Goal: Information Seeking & Learning: Learn about a topic

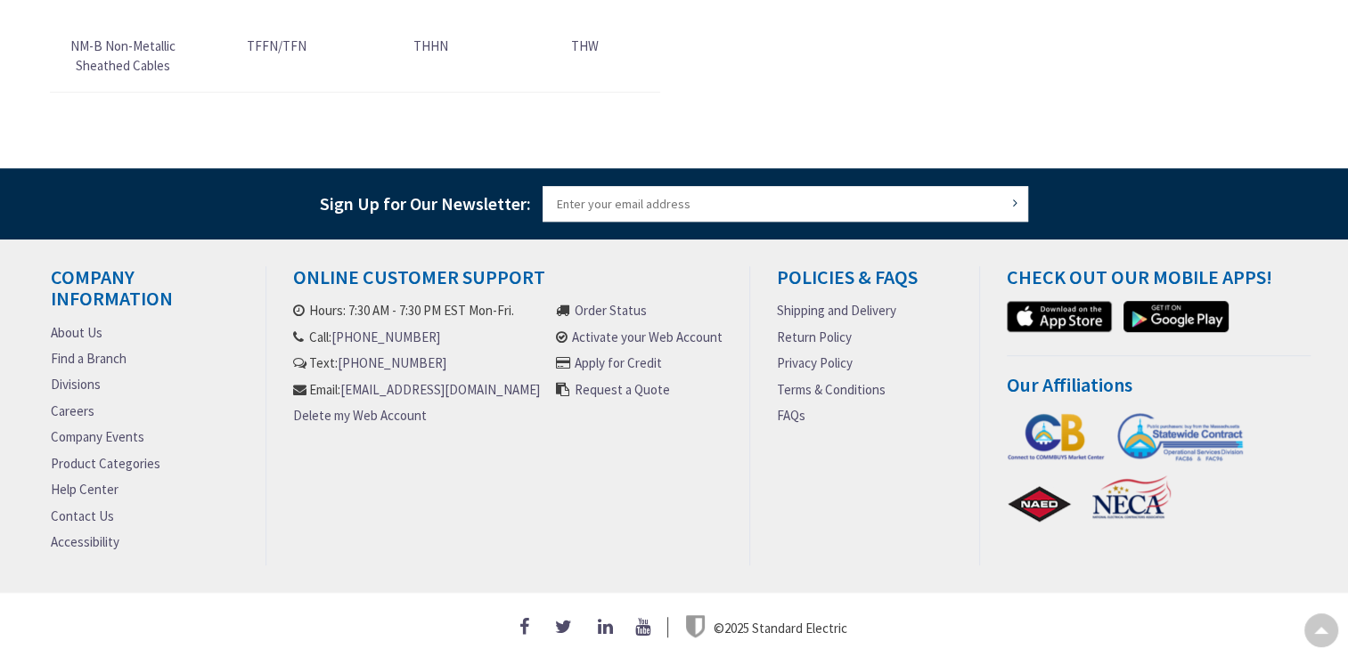
scroll to position [1073, 0]
click at [89, 330] on link "About Us" at bounding box center [77, 332] width 52 height 19
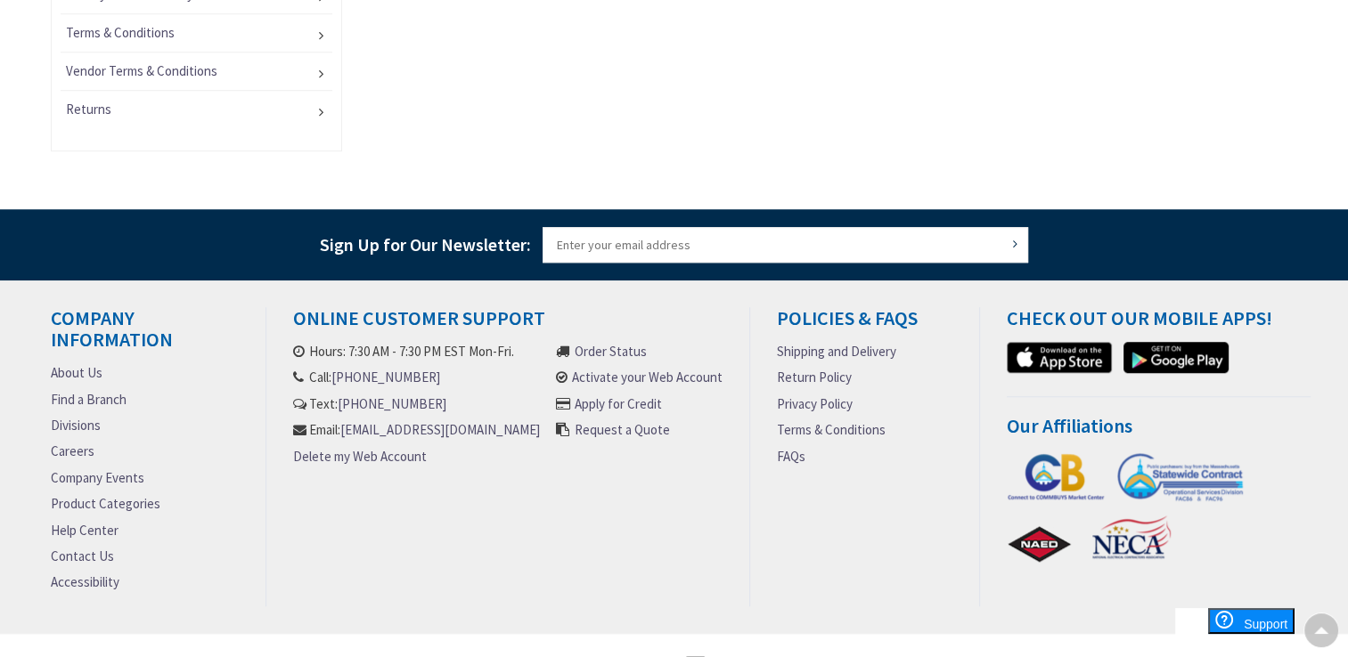
scroll to position [1379, 0]
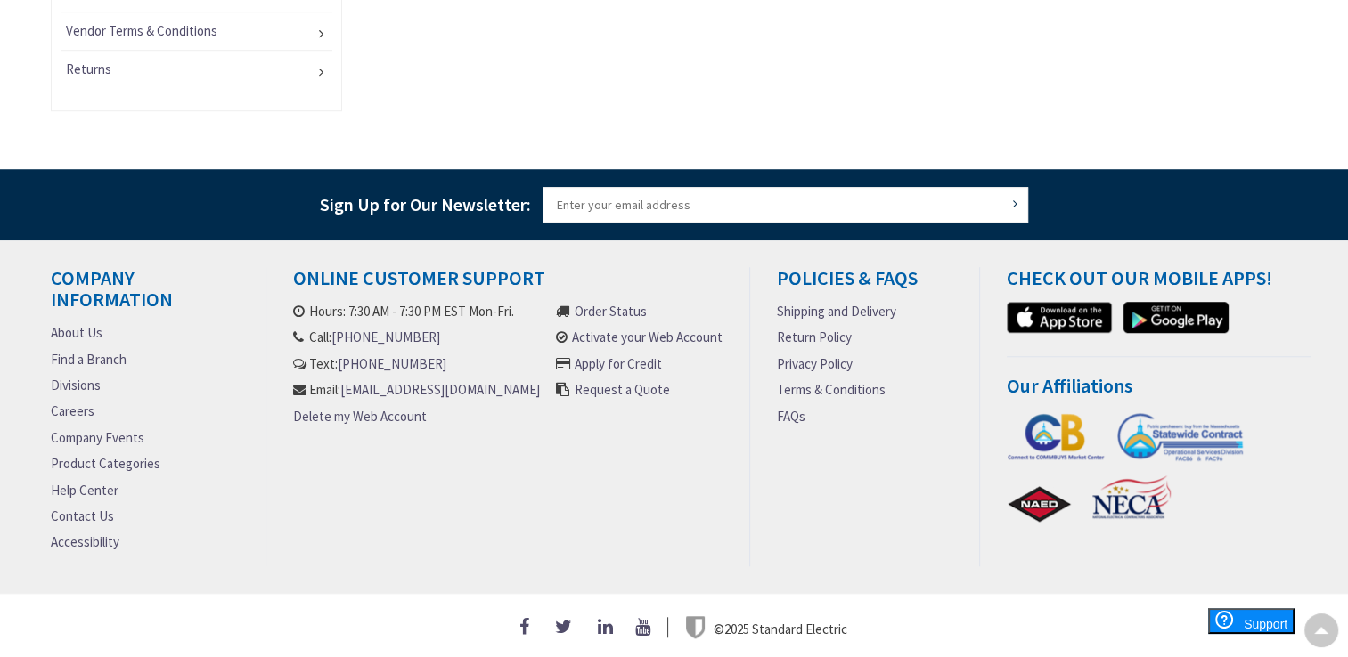
click at [802, 358] on link "Privacy Policy" at bounding box center [815, 364] width 76 height 19
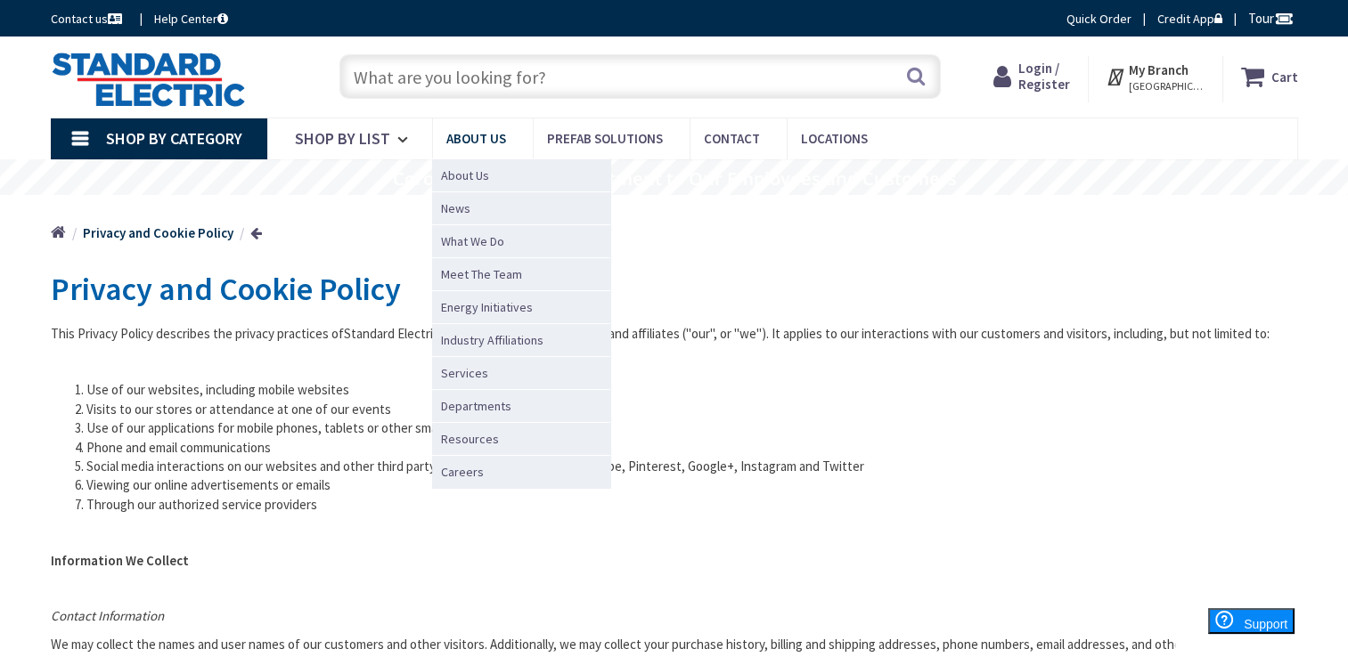
click at [475, 132] on span "About Us" at bounding box center [476, 138] width 60 height 17
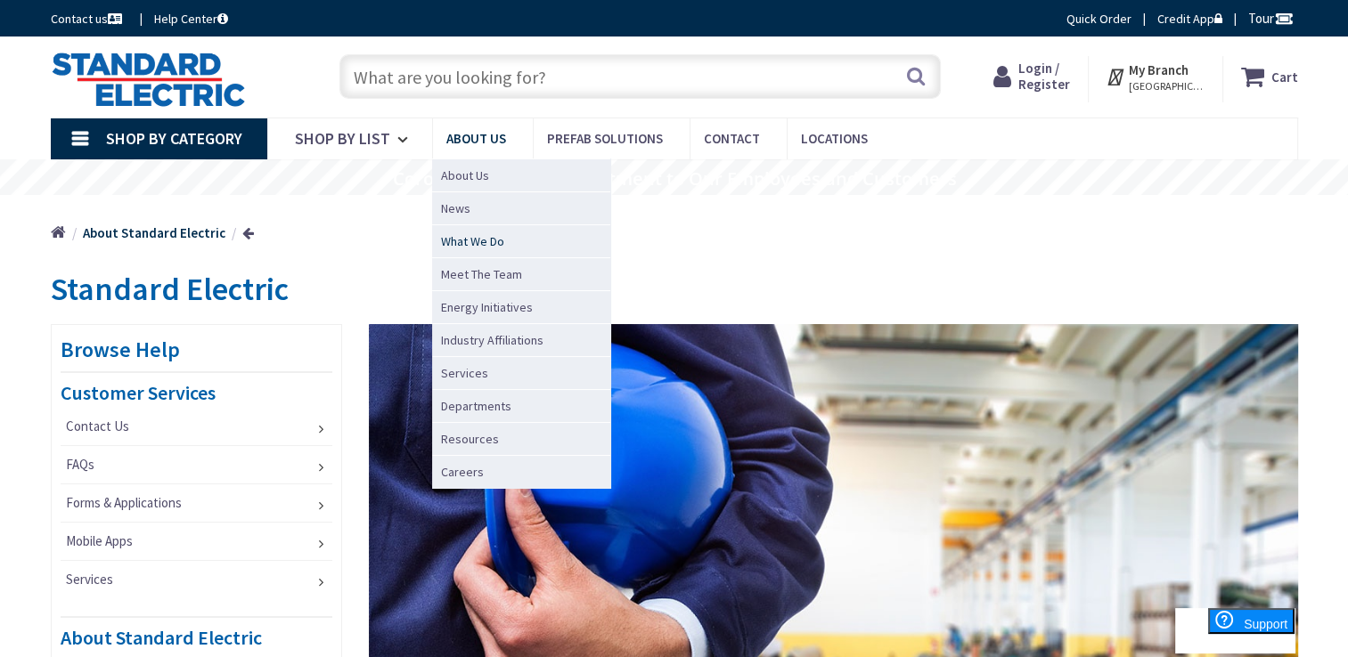
click at [477, 238] on span "What We Do" at bounding box center [472, 242] width 63 height 18
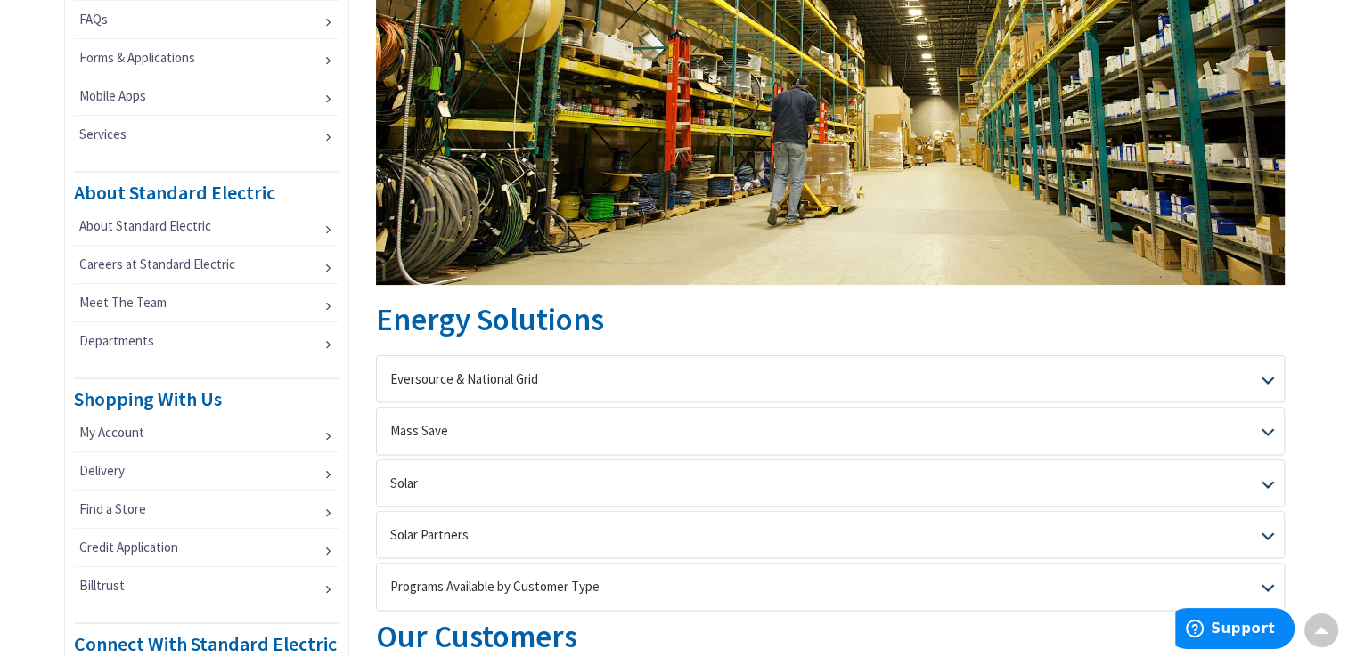
scroll to position [534, 0]
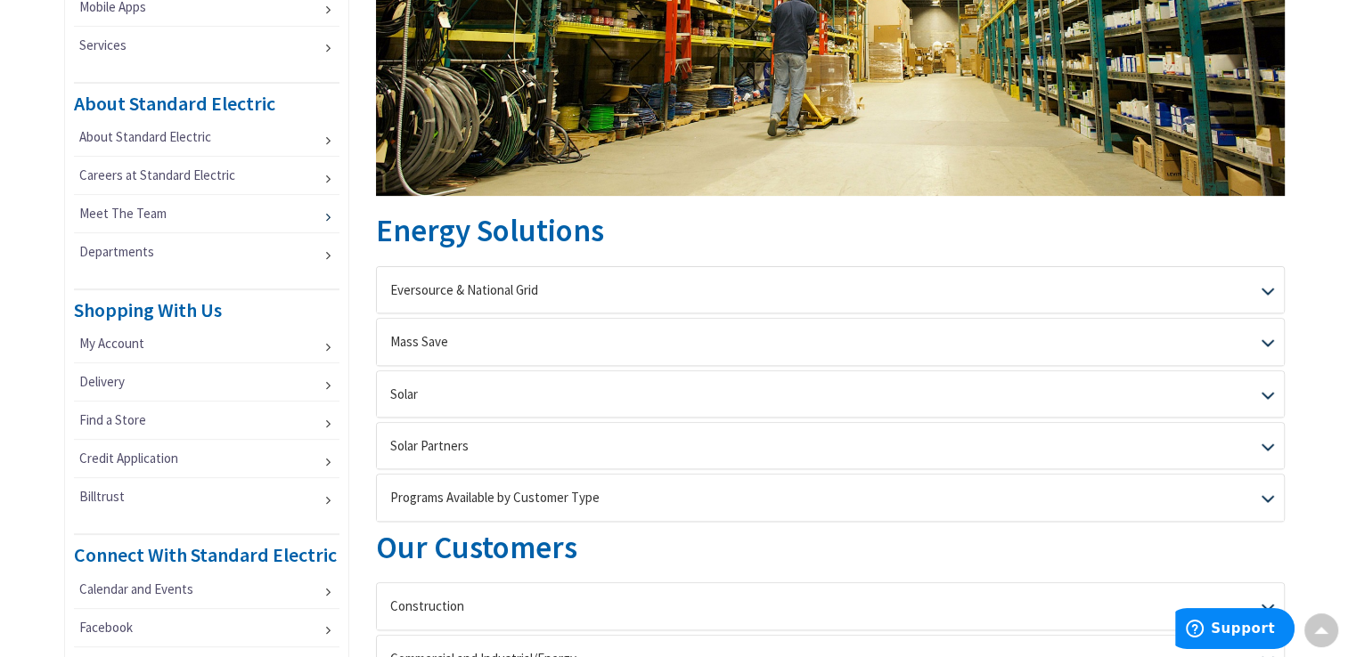
click at [135, 210] on link "Meet The Team" at bounding box center [206, 213] width 265 height 37
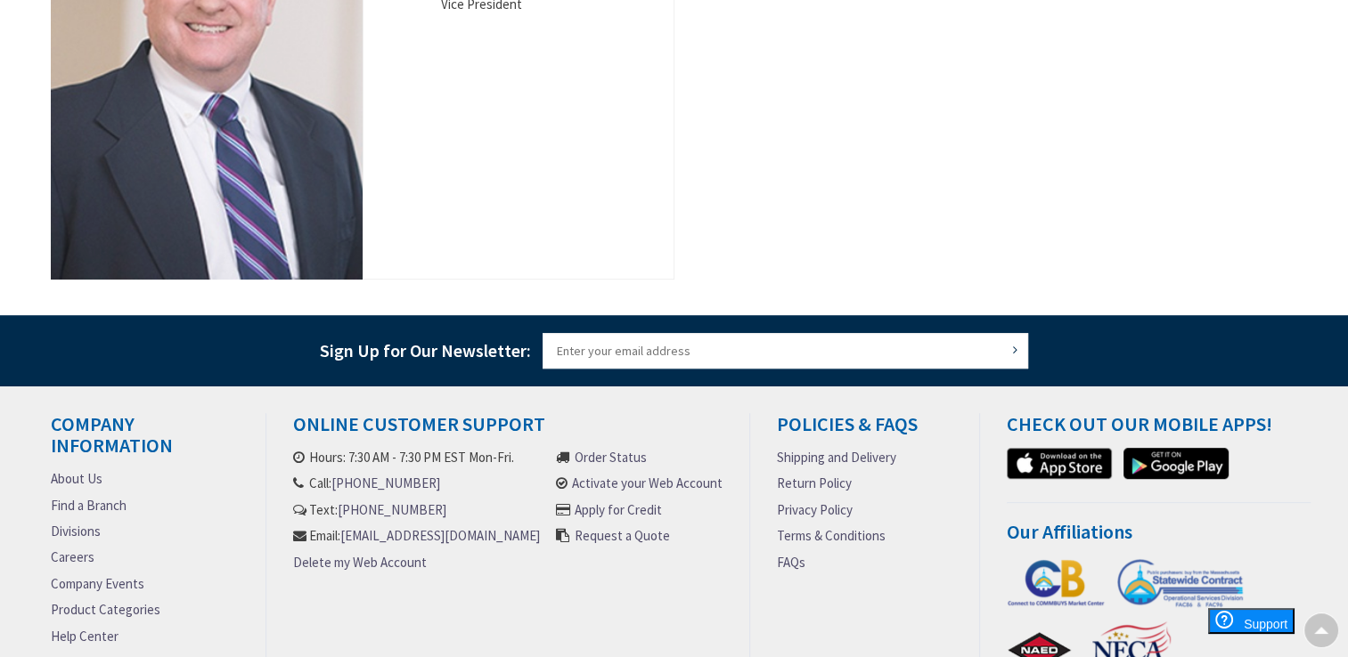
scroll to position [1044, 0]
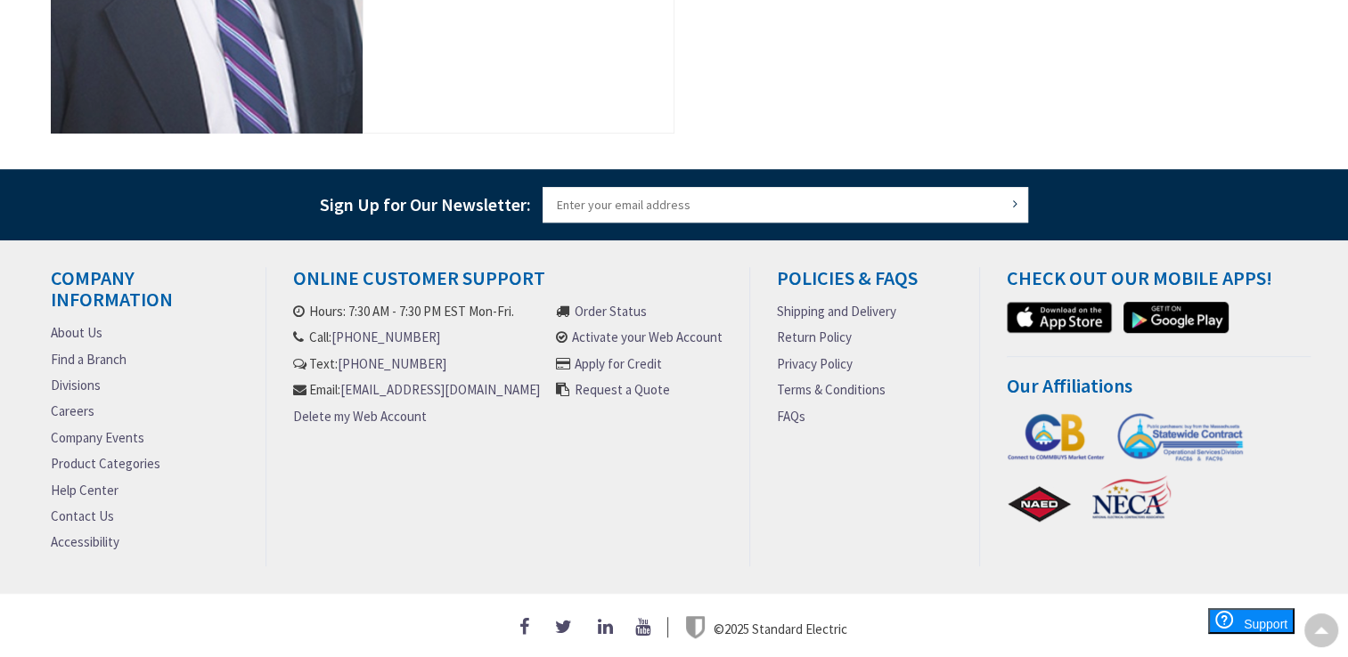
click at [74, 323] on link "About Us" at bounding box center [77, 332] width 52 height 19
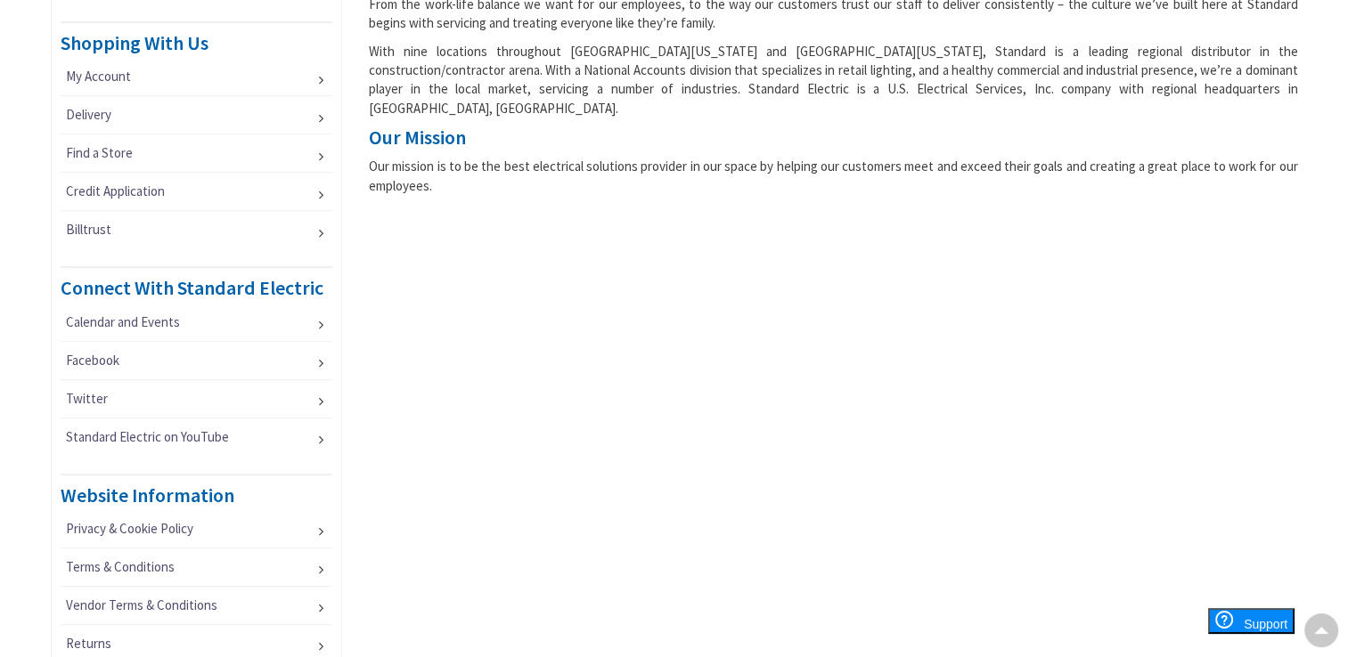
scroll to position [891, 0]
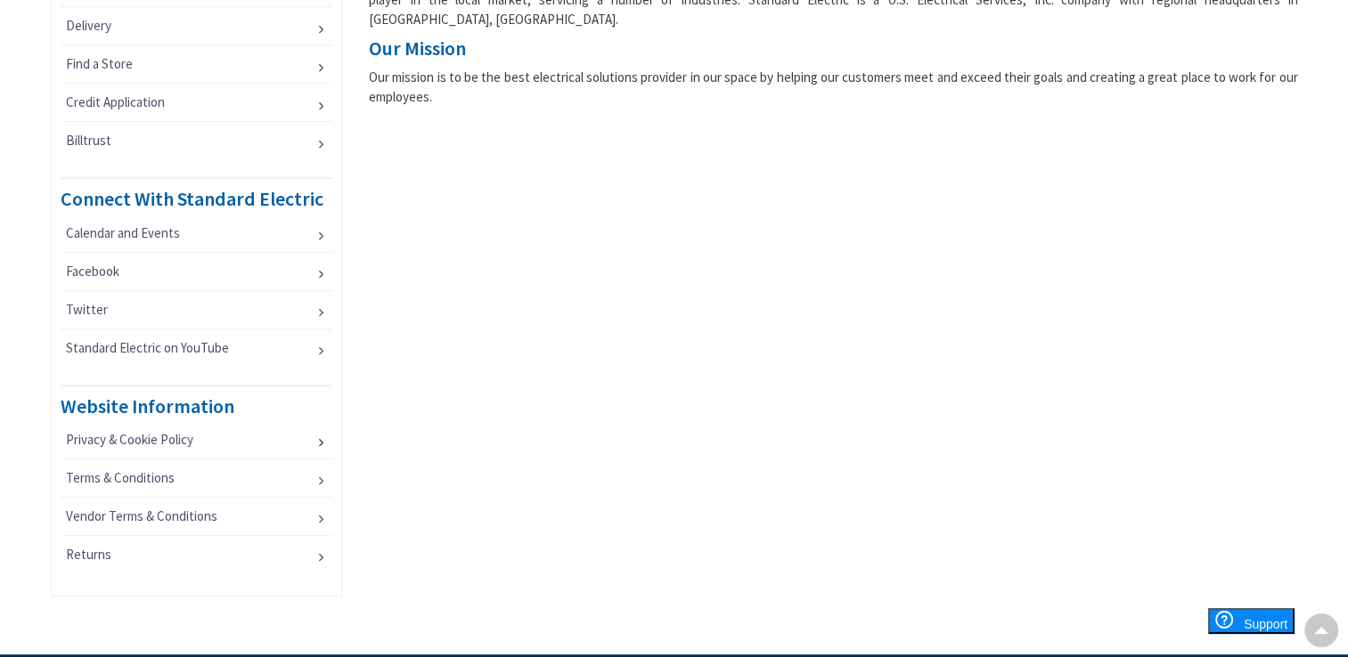
click at [314, 431] on link "Privacy & Cookie Policy" at bounding box center [197, 439] width 273 height 37
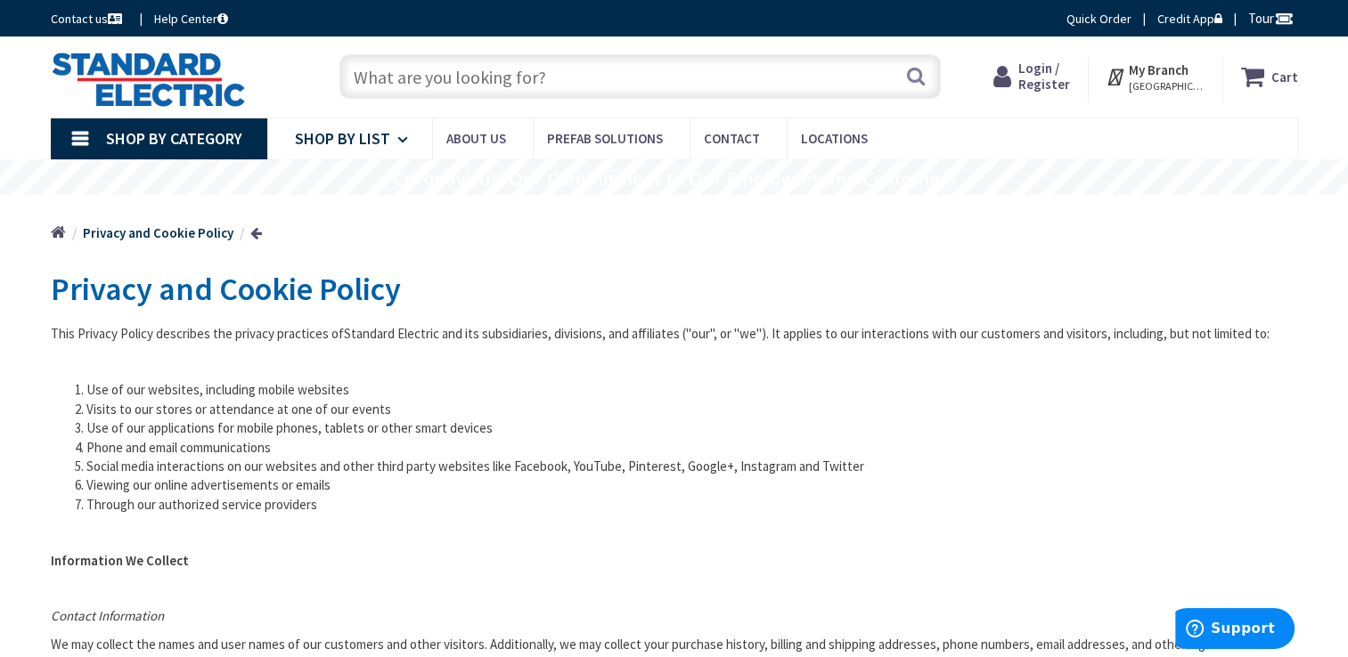
click at [398, 138] on icon at bounding box center [405, 139] width 17 height 39
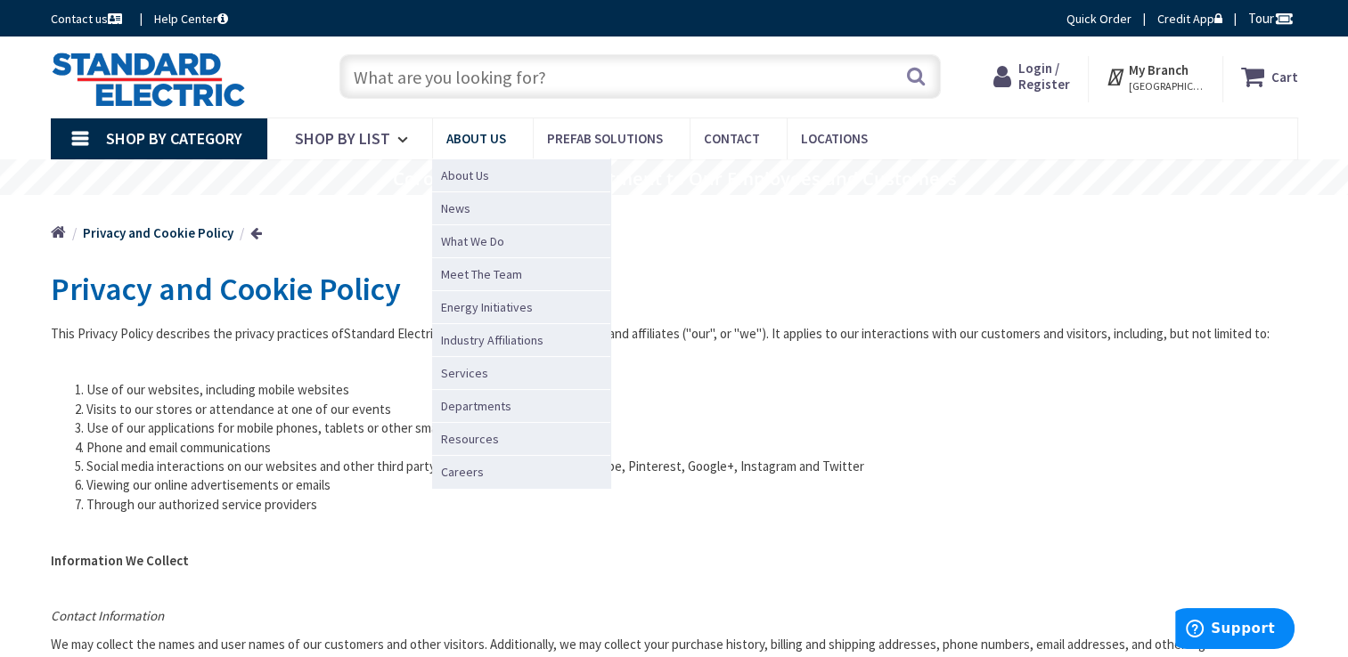
click at [471, 144] on span "About Us" at bounding box center [476, 138] width 60 height 17
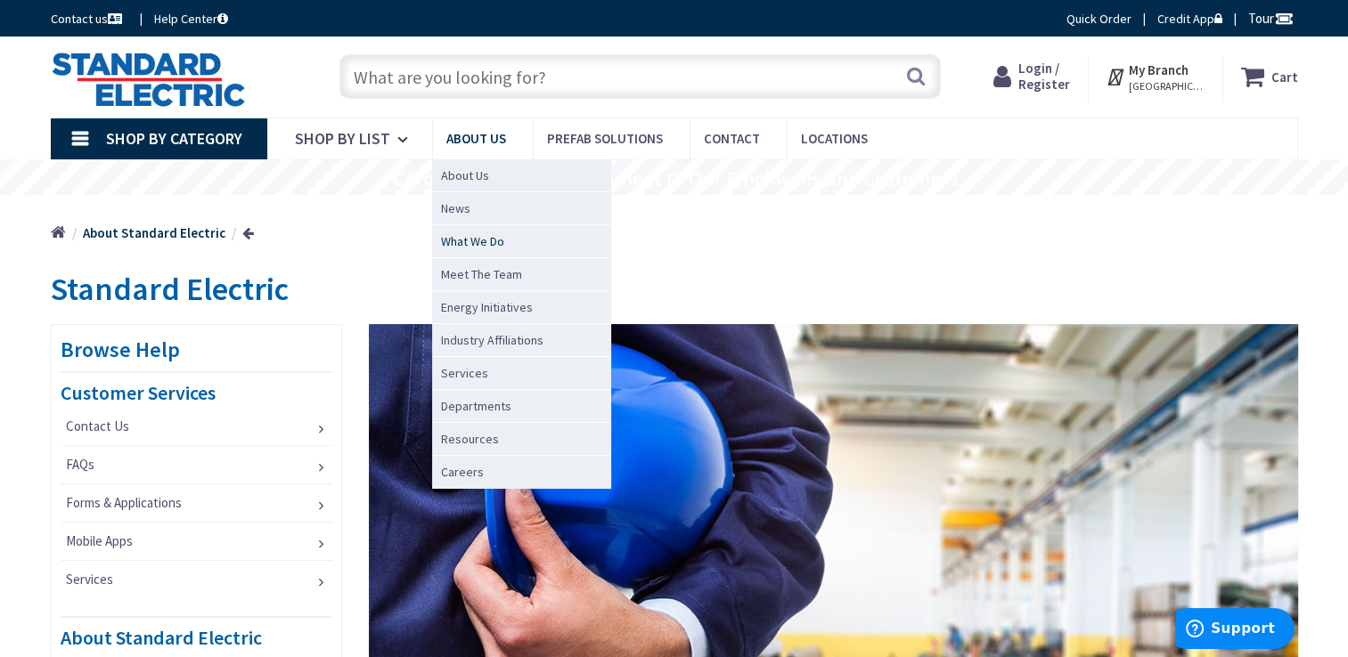
click at [474, 237] on span "What We Do" at bounding box center [472, 242] width 63 height 18
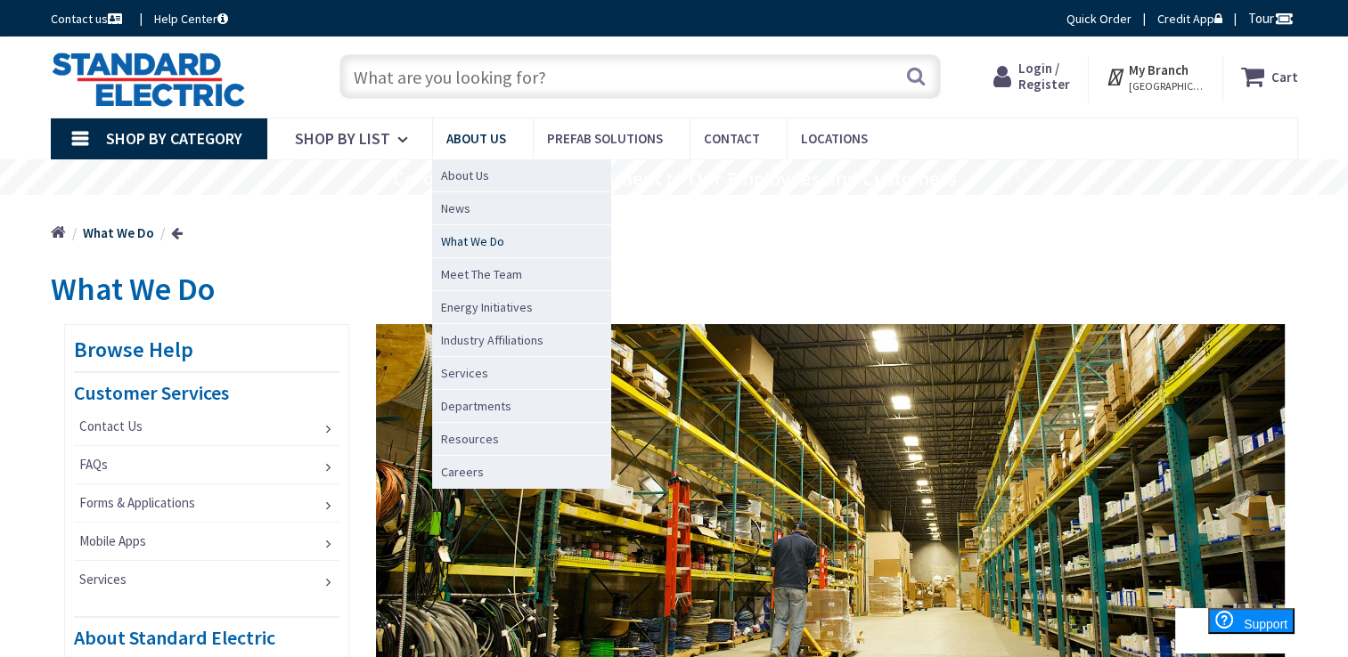
click at [467, 238] on span "What We Do" at bounding box center [472, 242] width 63 height 18
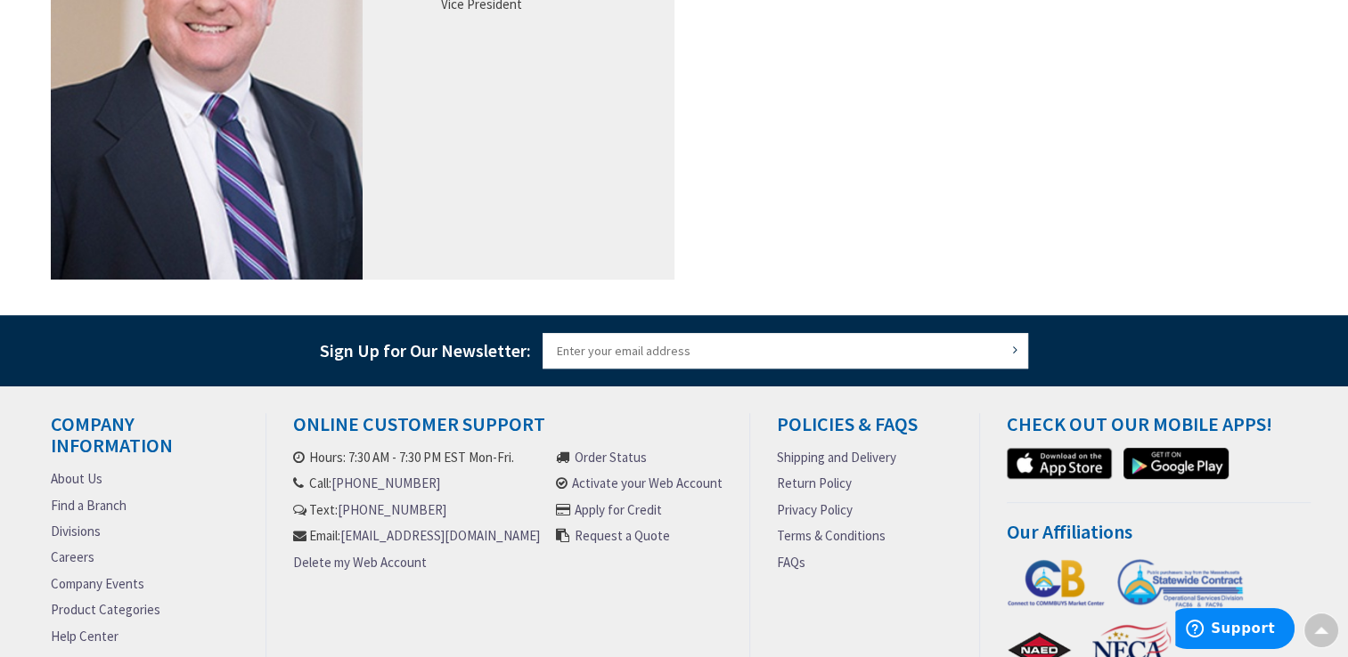
scroll to position [1044, 0]
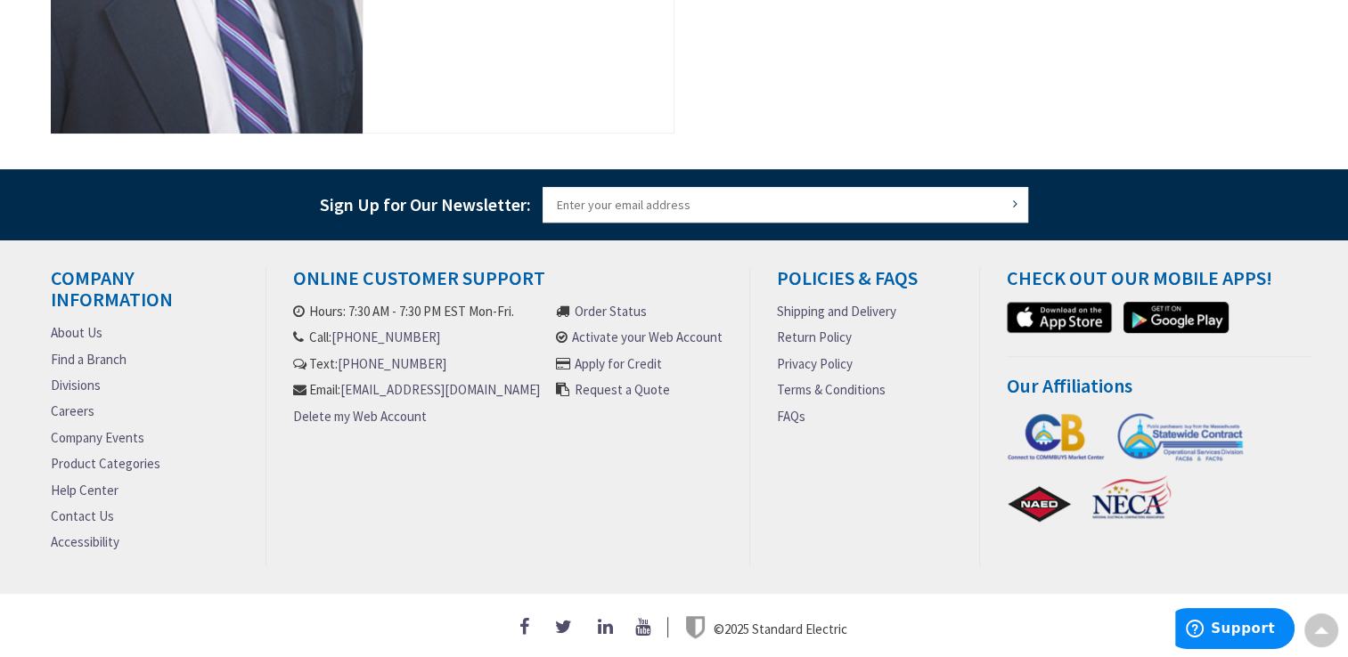
click at [82, 323] on link "About Us" at bounding box center [77, 332] width 52 height 19
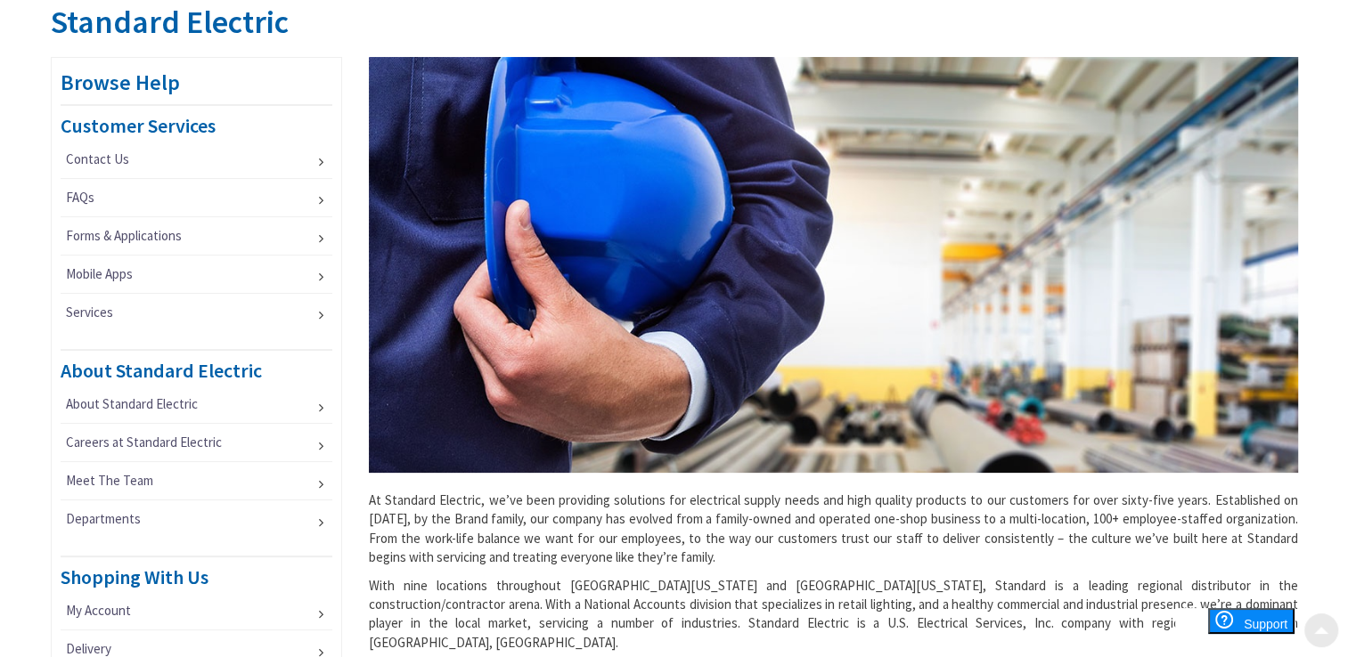
scroll to position [356, 0]
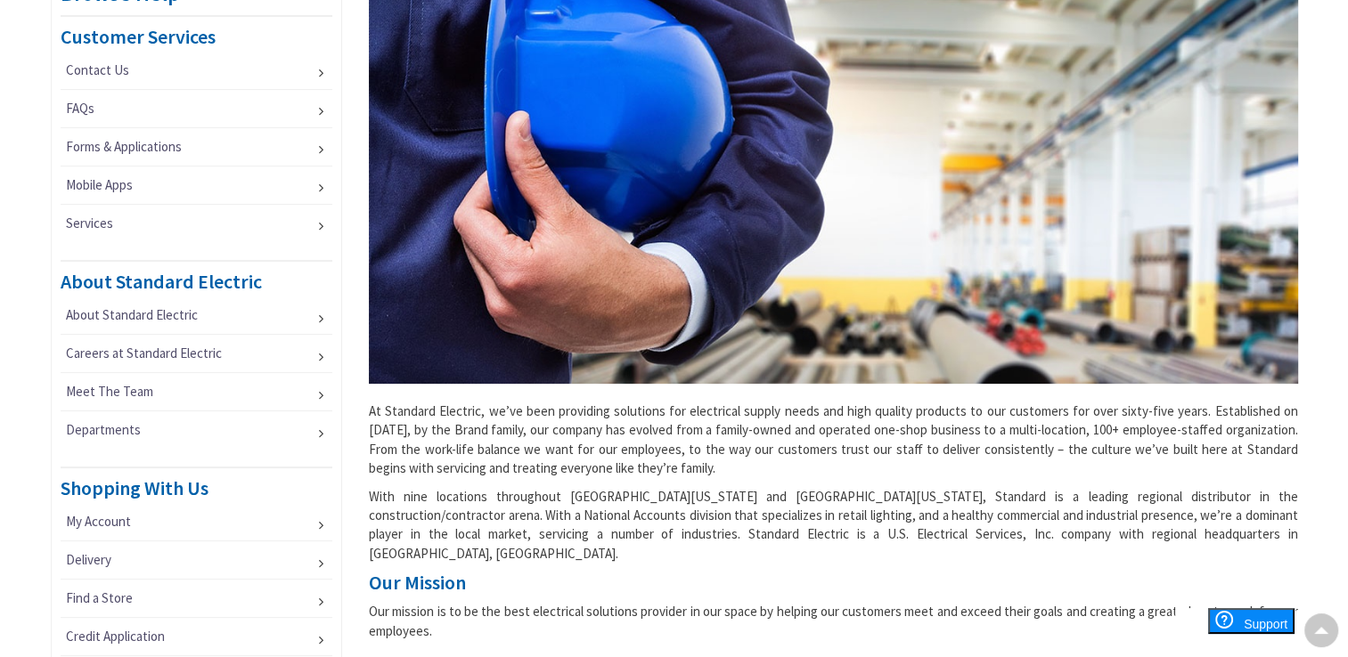
click at [944, 322] on img at bounding box center [833, 176] width 929 height 416
click at [842, 487] on p "With nine locations throughout [GEOGRAPHIC_DATA][US_STATE] and [GEOGRAPHIC_DATA…" at bounding box center [833, 525] width 929 height 77
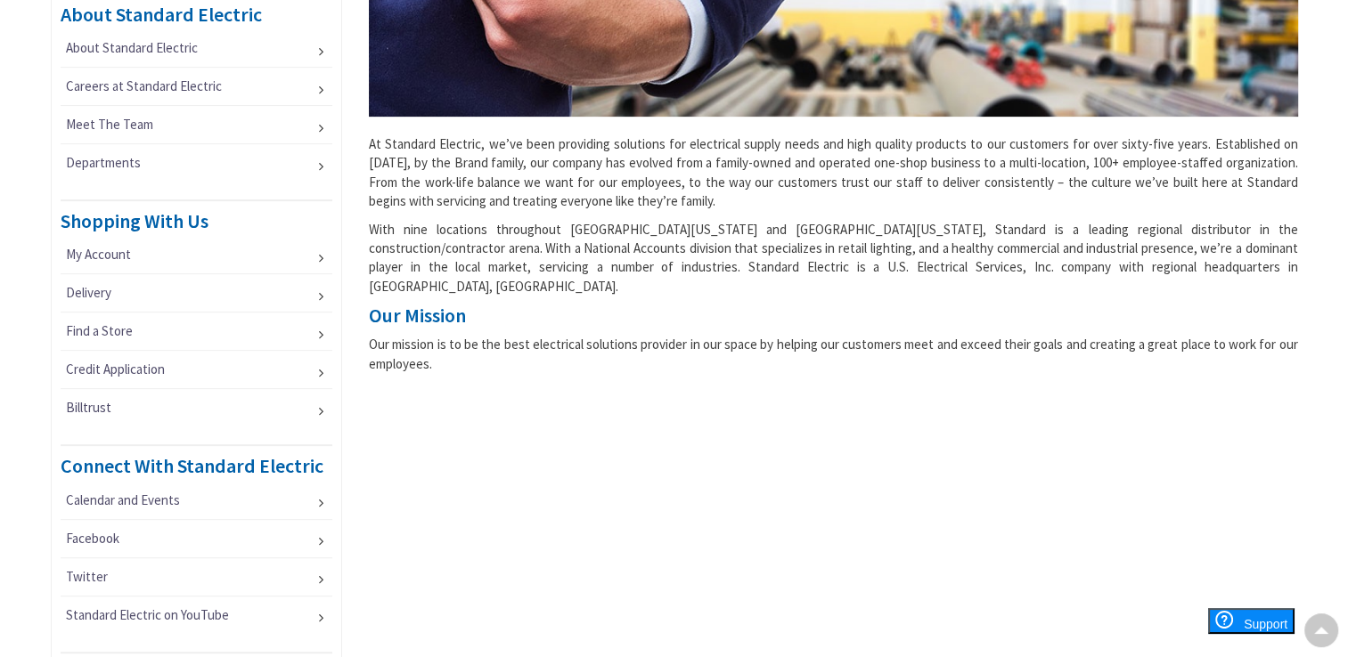
click at [883, 280] on div "At Standard Electric, we’ve been providing solutions for electrical supply need…" at bounding box center [833, 41] width 956 height 681
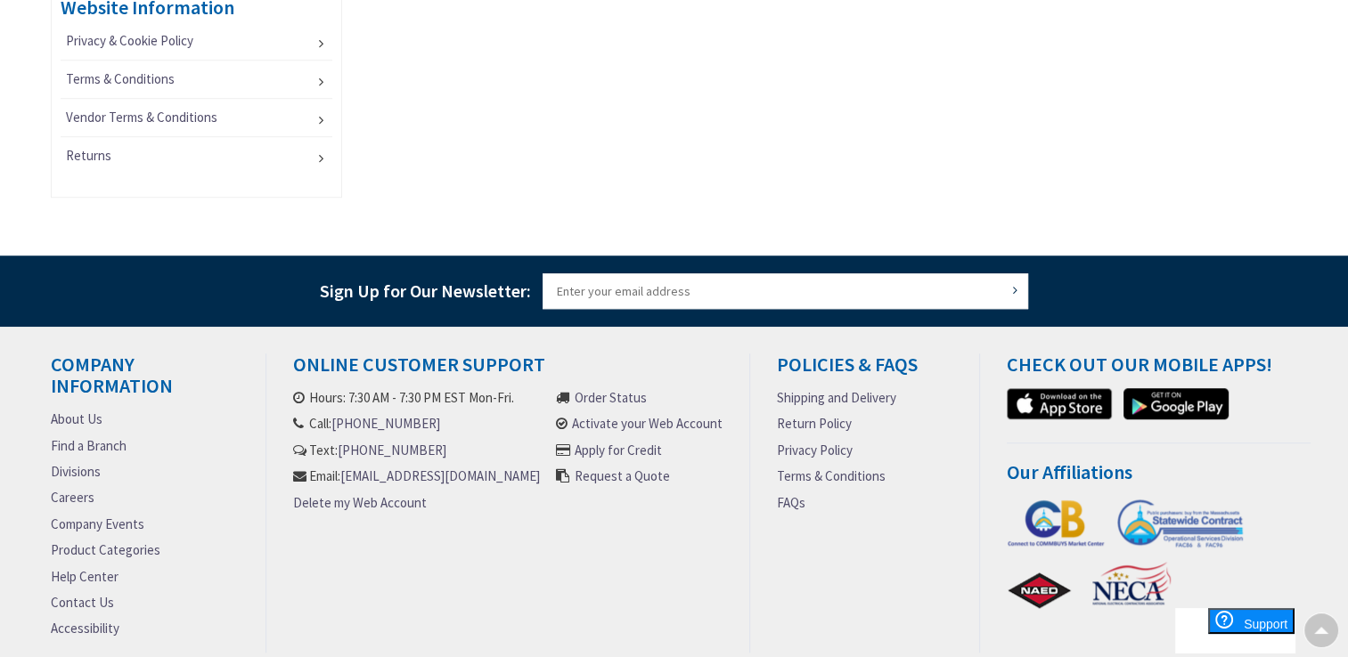
scroll to position [1379, 0]
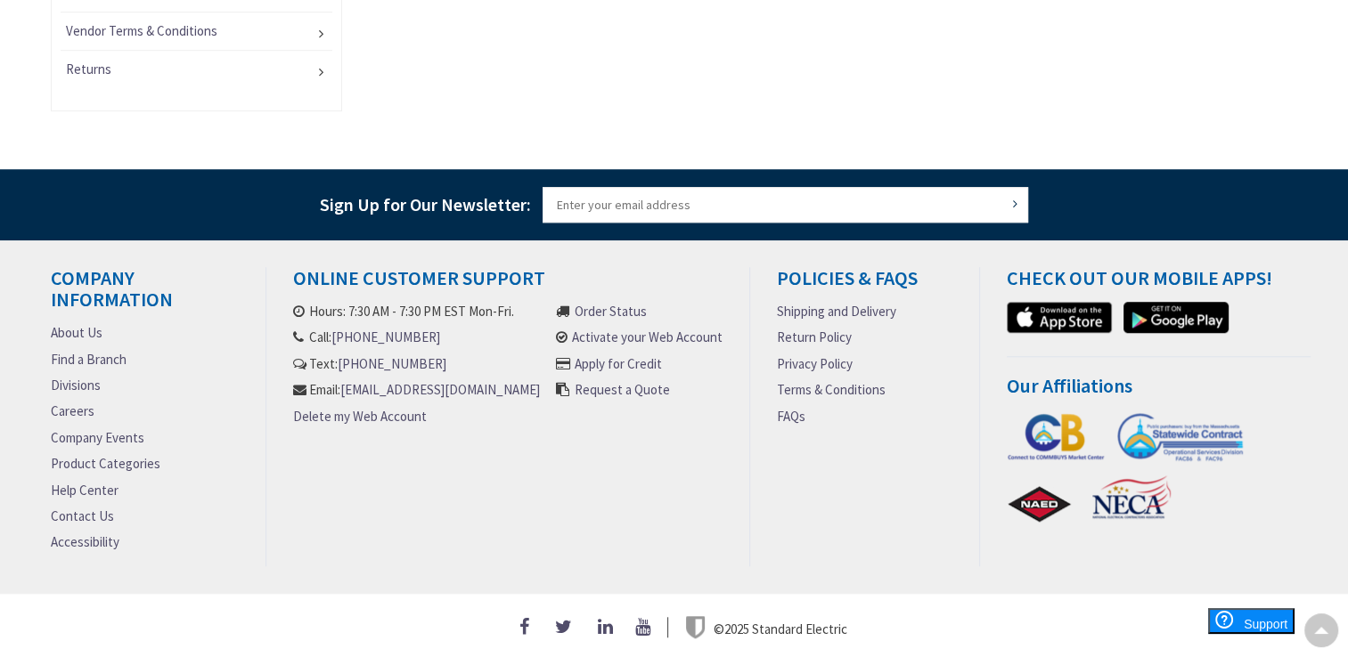
click at [77, 323] on link "About Us" at bounding box center [77, 332] width 52 height 19
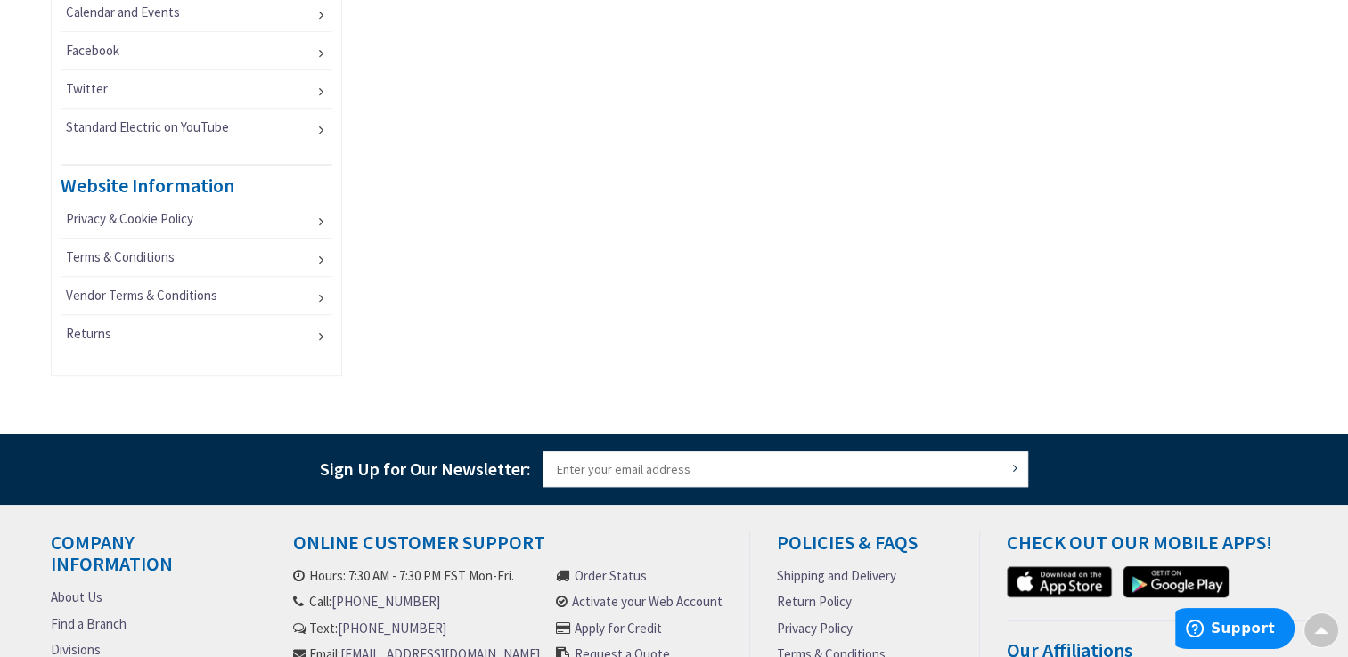
scroll to position [1290, 0]
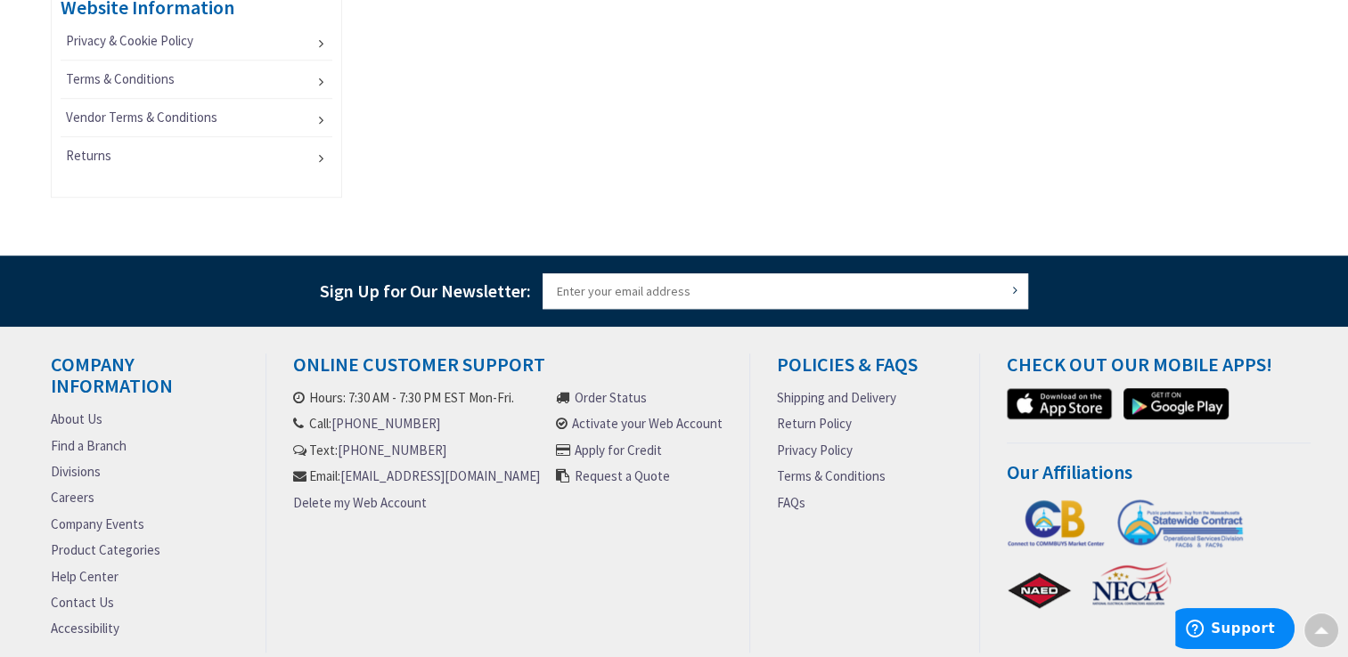
click at [829, 470] on link "Terms & Conditions" at bounding box center [831, 476] width 109 height 19
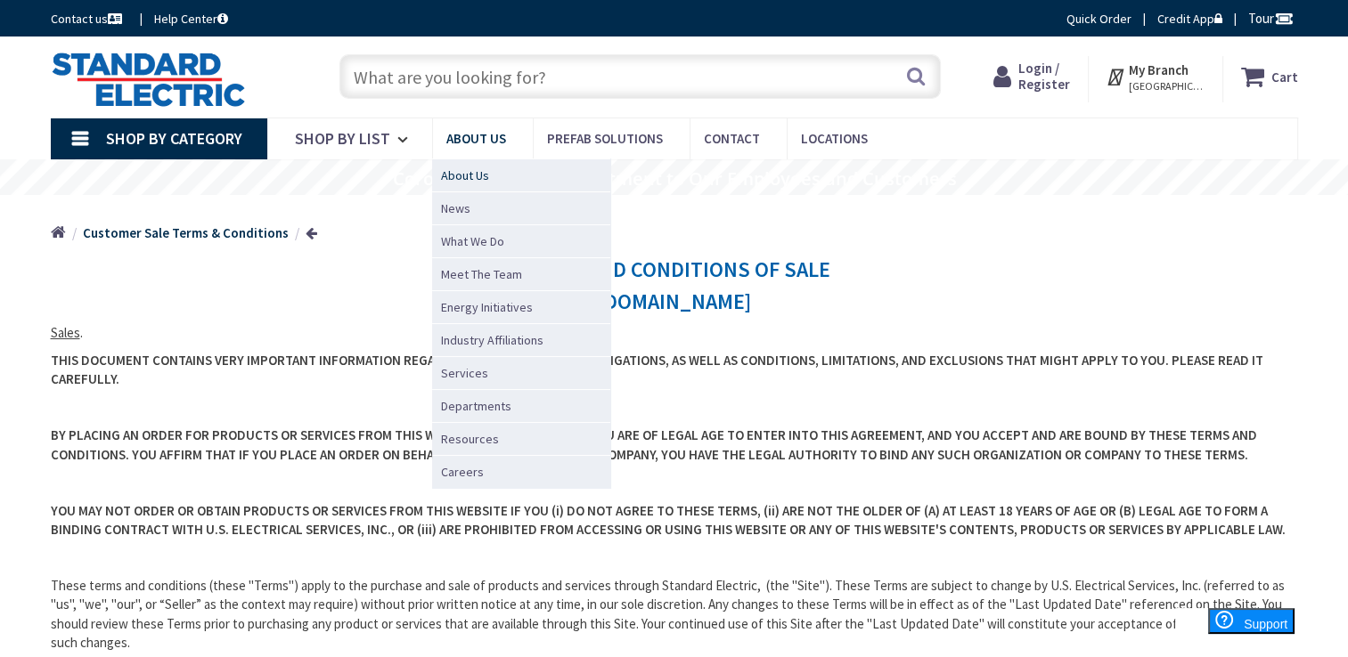
click at [472, 173] on span "About Us" at bounding box center [465, 176] width 48 height 18
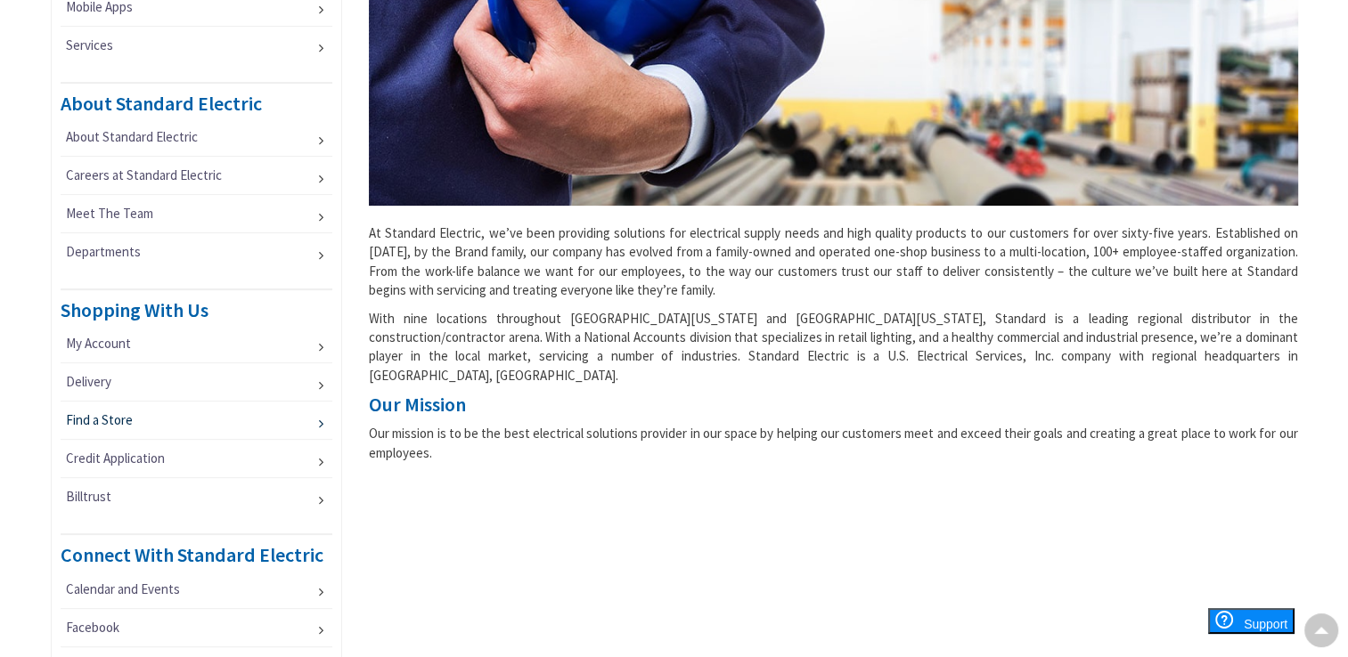
scroll to position [356, 0]
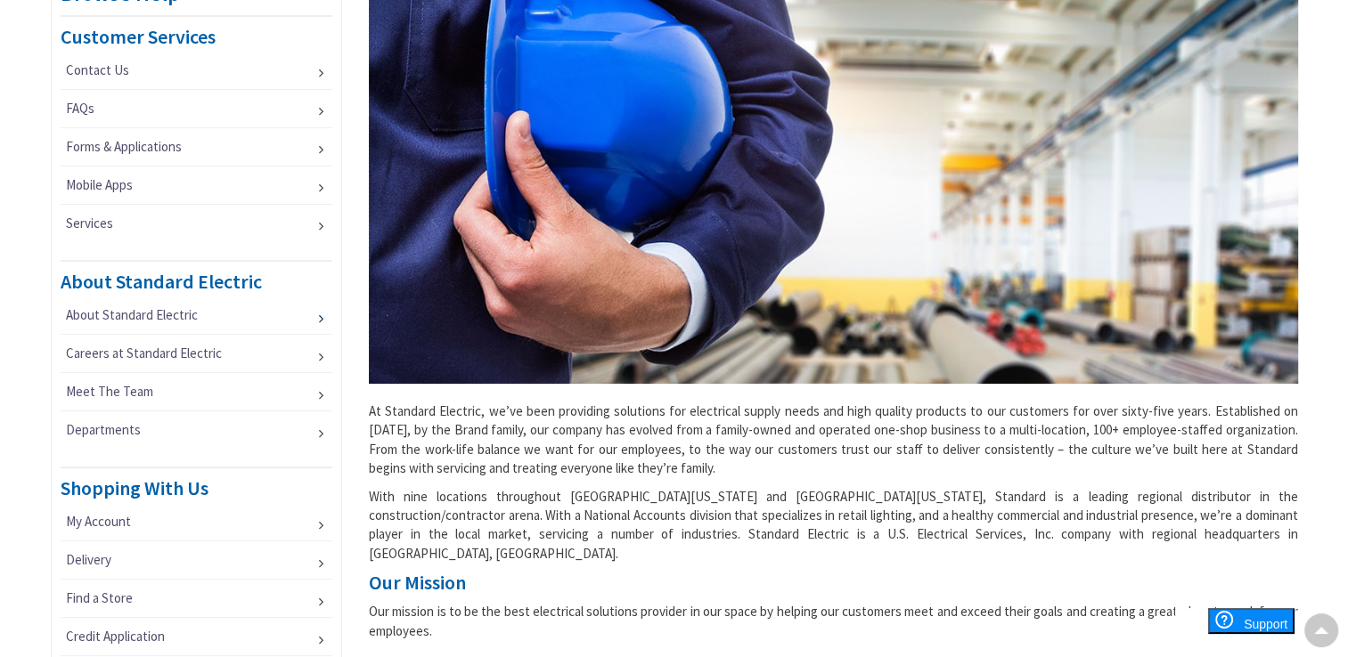
click at [317, 317] on link "About Standard Electric" at bounding box center [197, 315] width 273 height 37
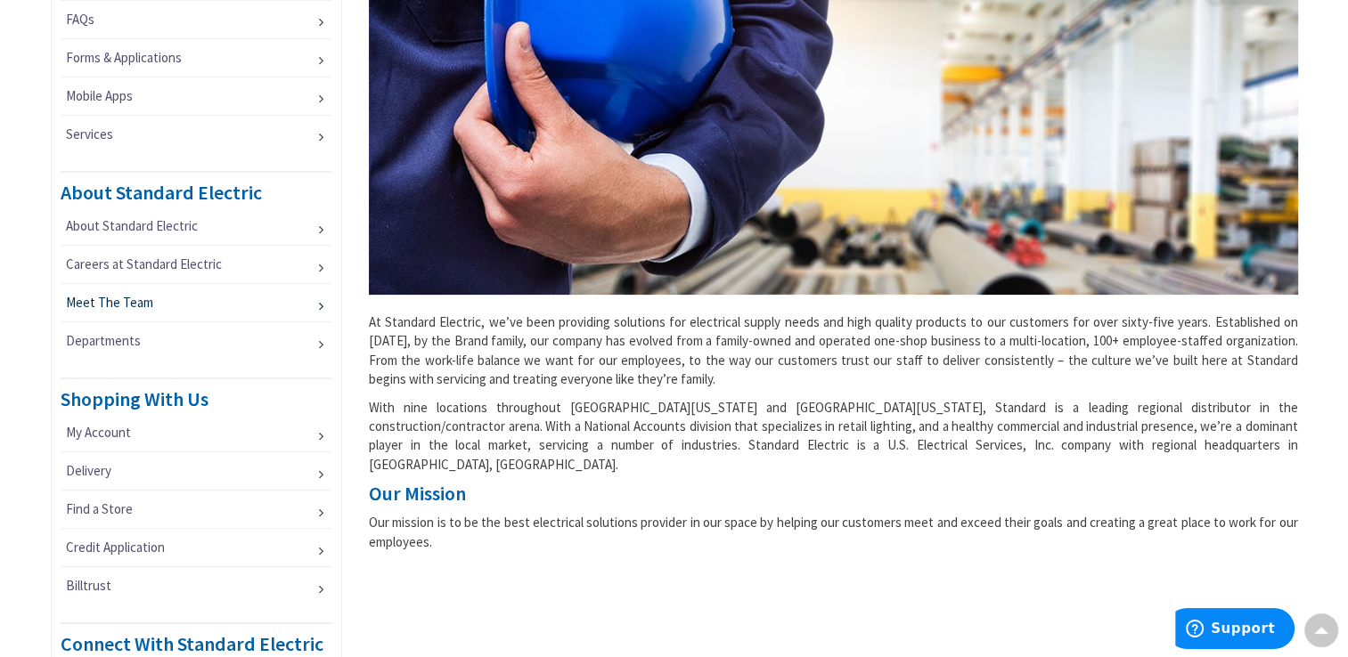
scroll to position [534, 0]
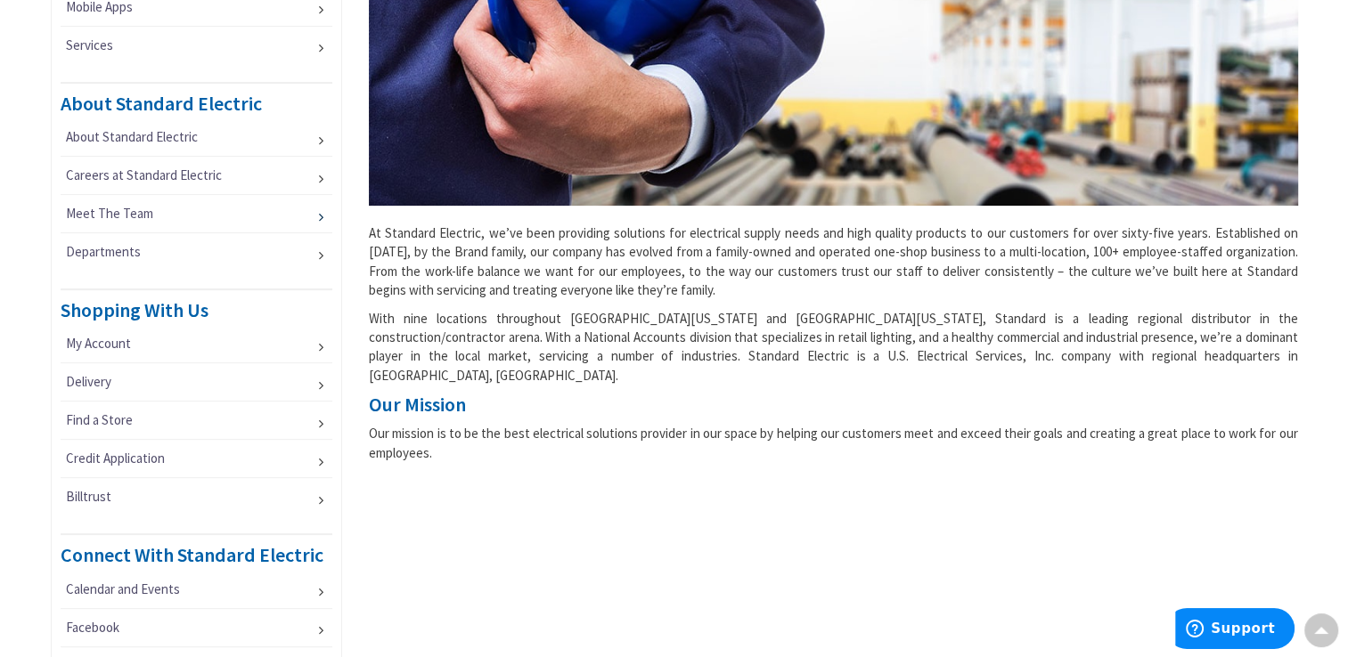
click at [314, 212] on link "Meet The Team" at bounding box center [197, 213] width 273 height 37
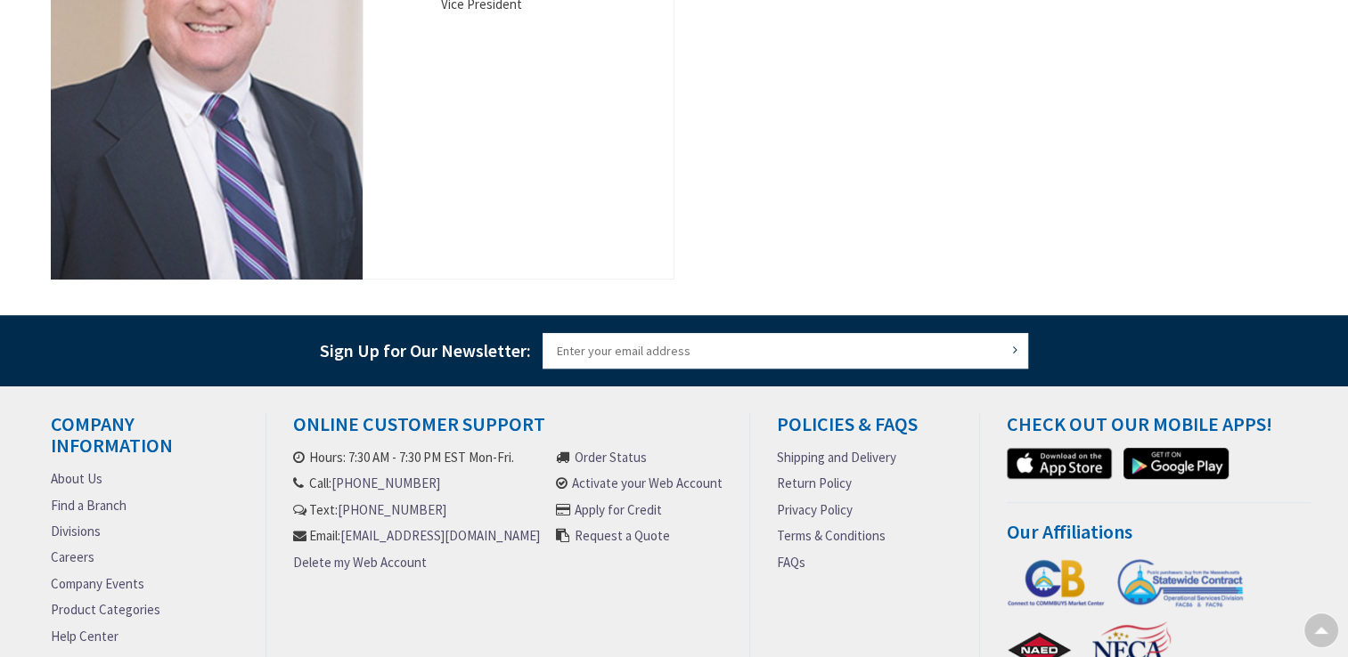
scroll to position [1044, 0]
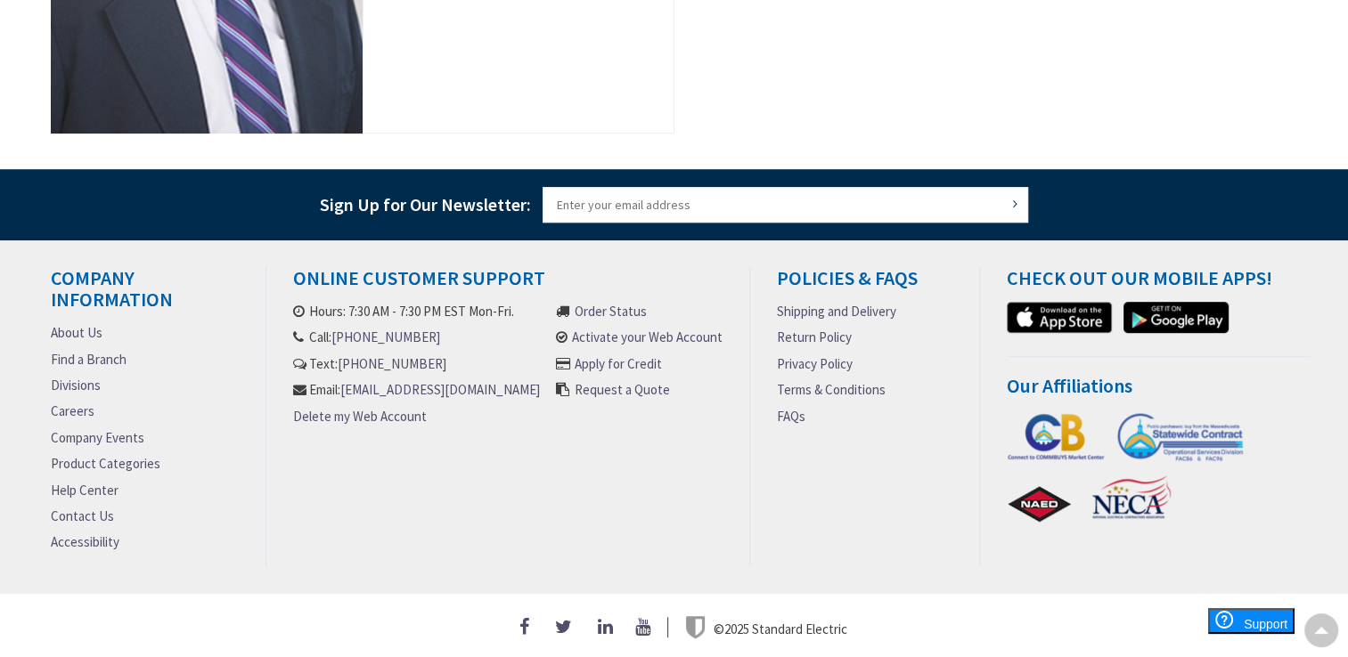
click at [89, 327] on link "About Us" at bounding box center [77, 332] width 52 height 19
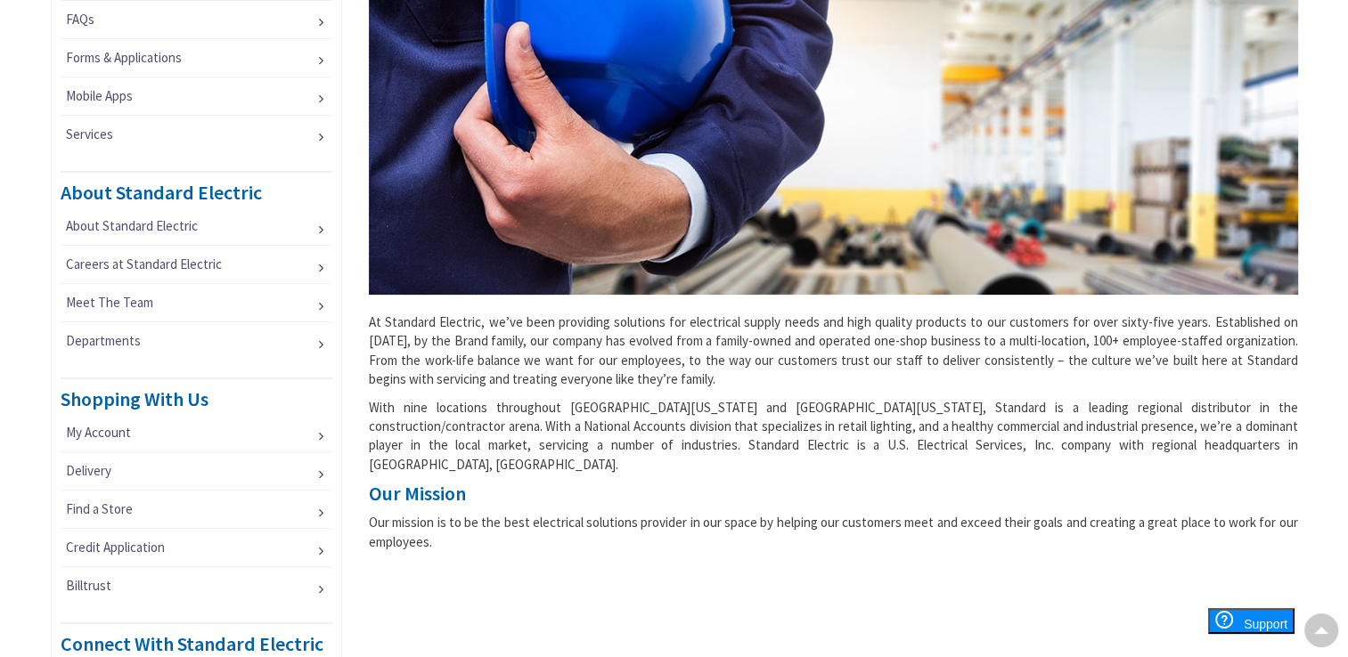
scroll to position [624, 0]
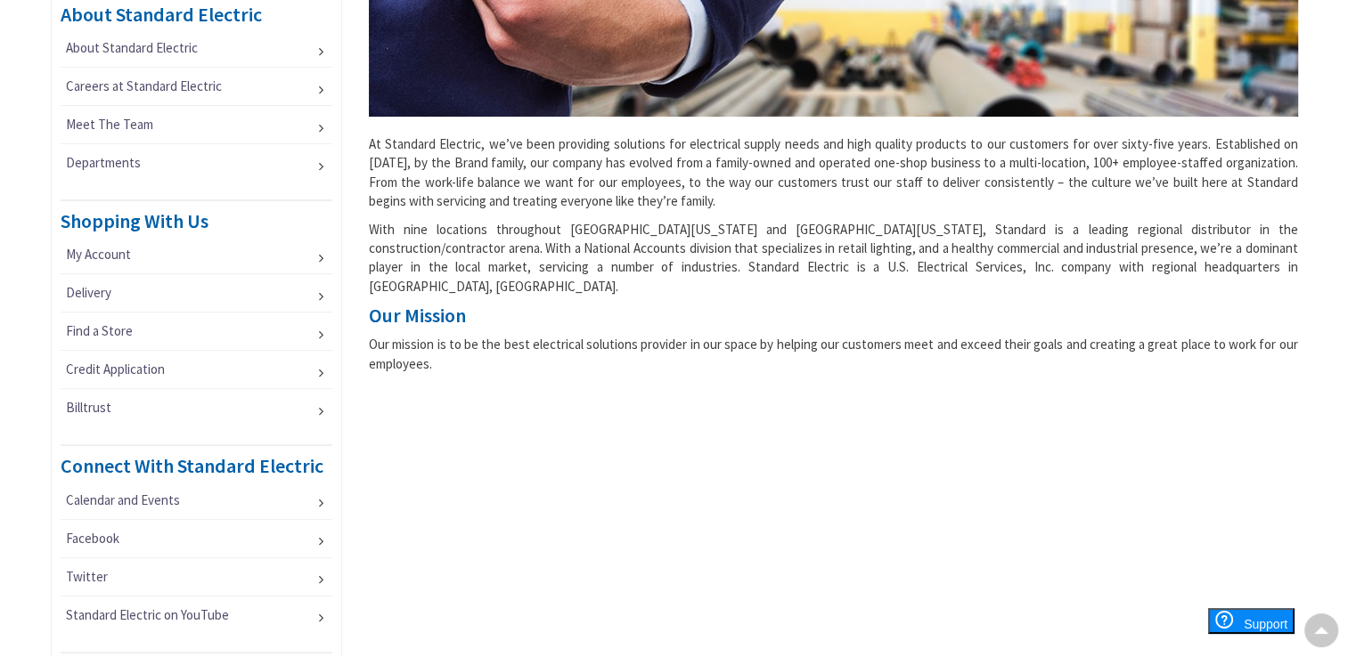
click at [1184, 212] on div "At Standard Electric, we’ve been providing solutions for electrical supply need…" at bounding box center [833, 41] width 956 height 681
click at [981, 255] on p "With nine locations throughout Eastern Massachusetts and Southern New Hampshire…" at bounding box center [833, 258] width 929 height 77
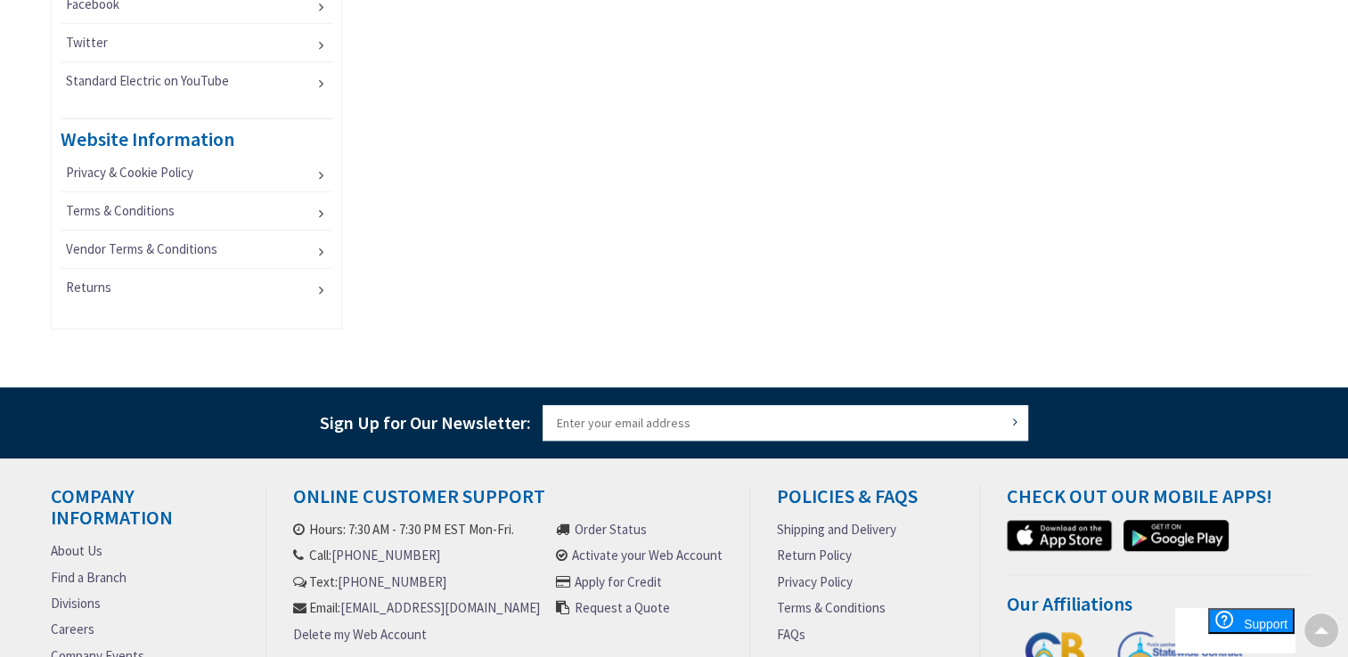
scroll to position [1379, 0]
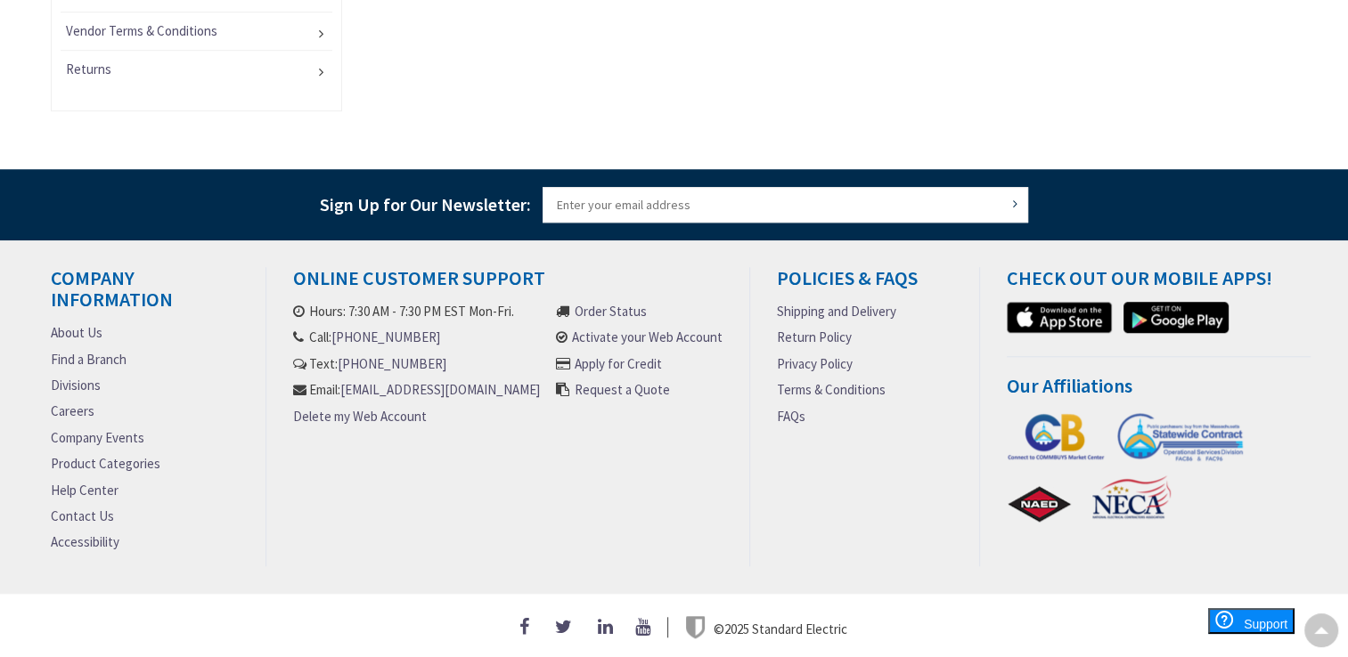
click at [108, 541] on link "Accessibility" at bounding box center [85, 542] width 69 height 19
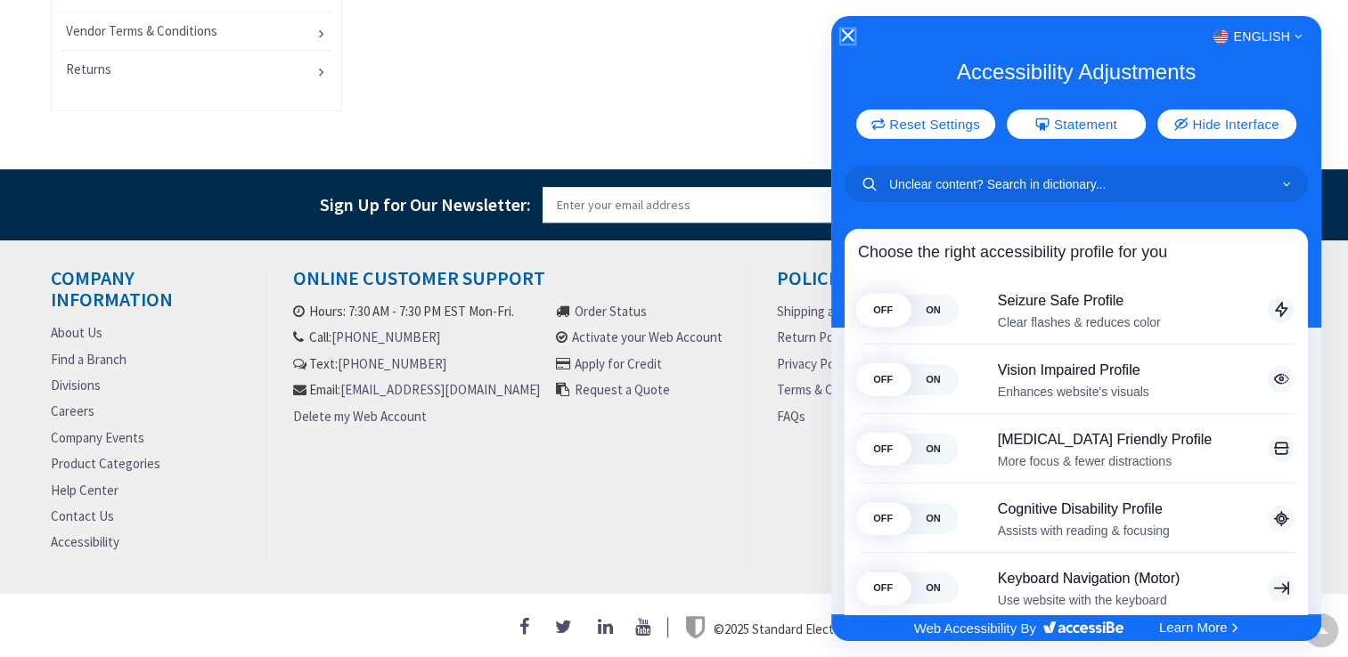
click at [846, 33] on icon "Close Accessibility Interface" at bounding box center [848, 35] width 12 height 12
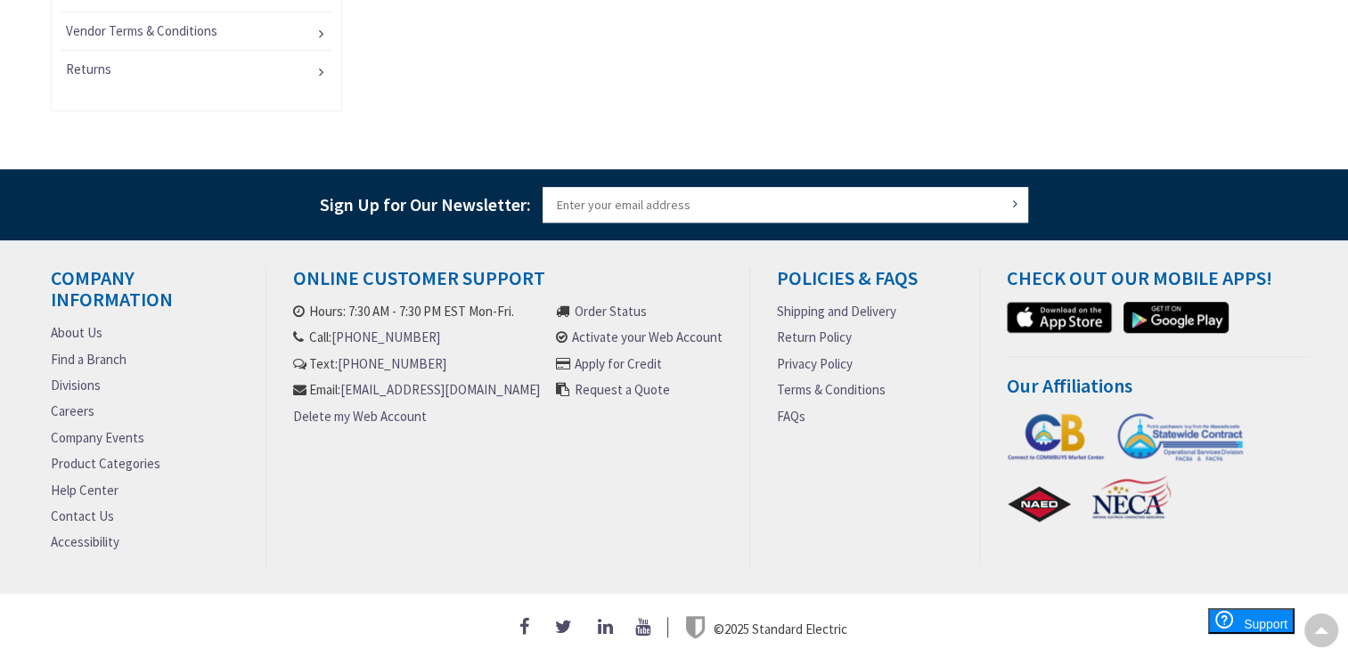
click at [89, 327] on link "About Us" at bounding box center [77, 332] width 52 height 19
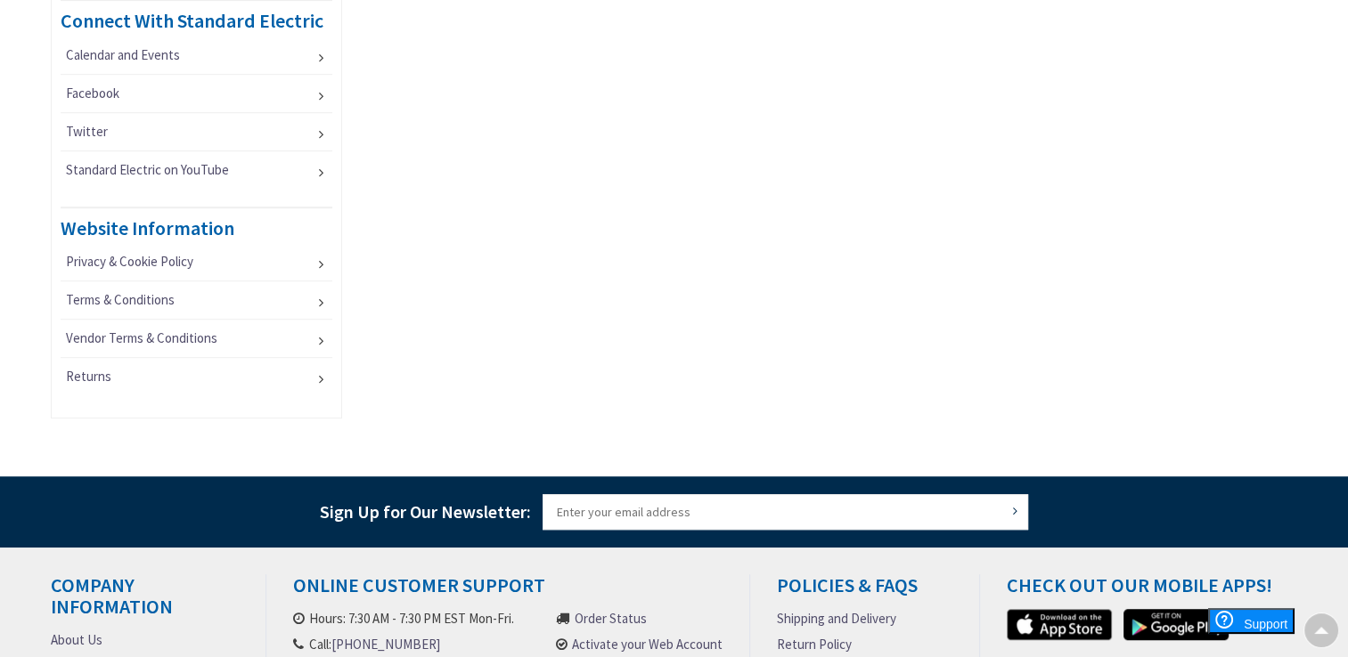
scroll to position [1379, 0]
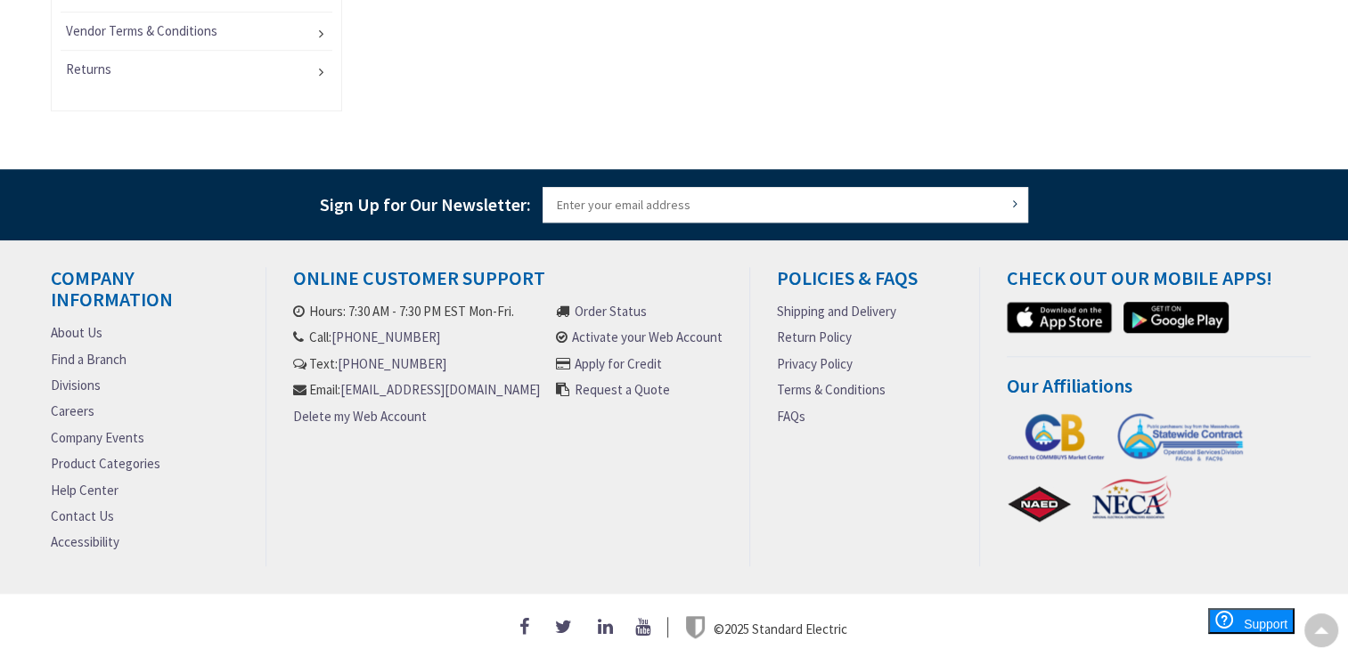
drag, startPoint x: 750, startPoint y: 433, endPoint x: 750, endPoint y: 451, distance: 17.8
click at [750, 443] on div "Policies & FAQs Shipping and Delivery Return Policy Privacy Policy Terms & Cond…" at bounding box center [864, 416] width 229 height 299
click at [828, 307] on link "Shipping and Delivery" at bounding box center [836, 311] width 119 height 19
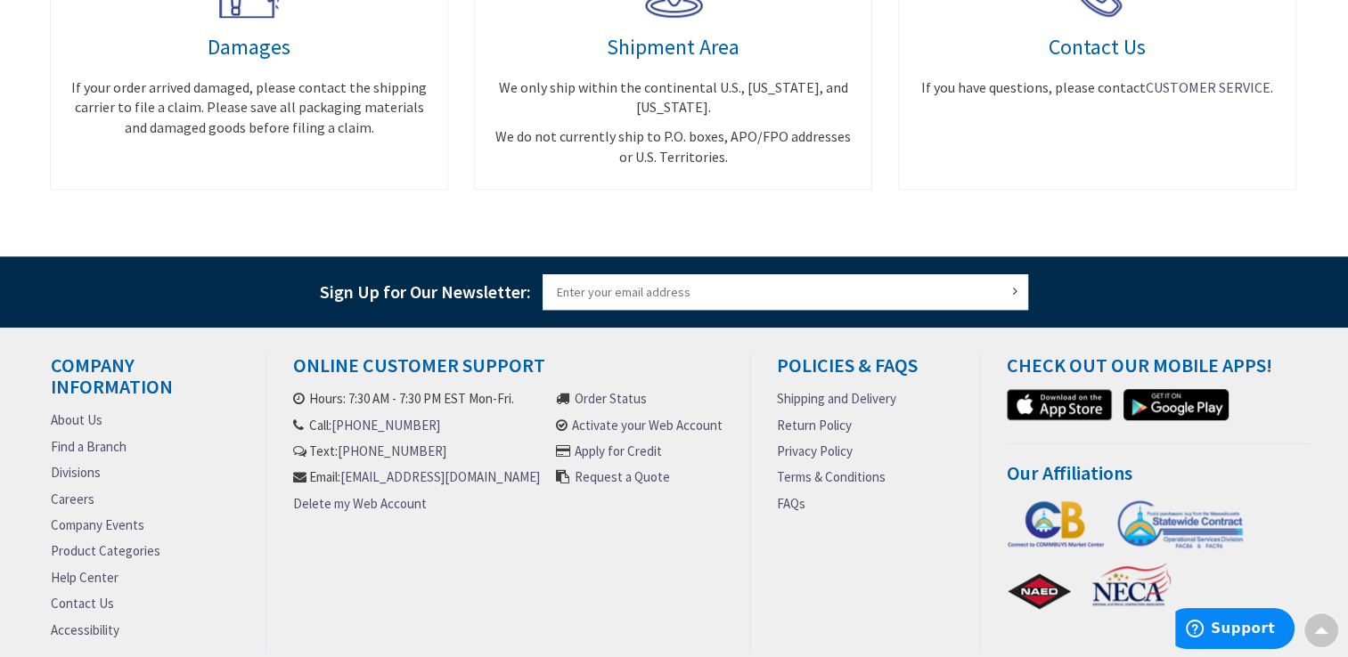
scroll to position [1414, 0]
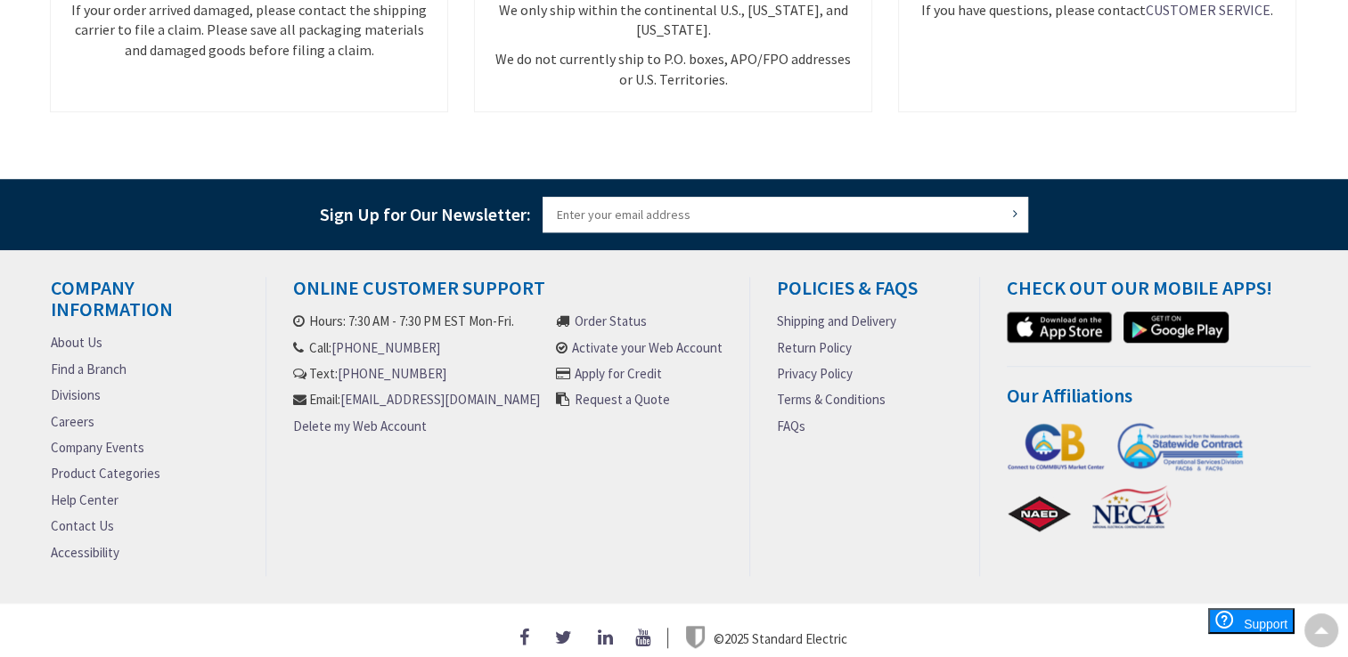
click at [79, 333] on link "About Us" at bounding box center [77, 342] width 52 height 19
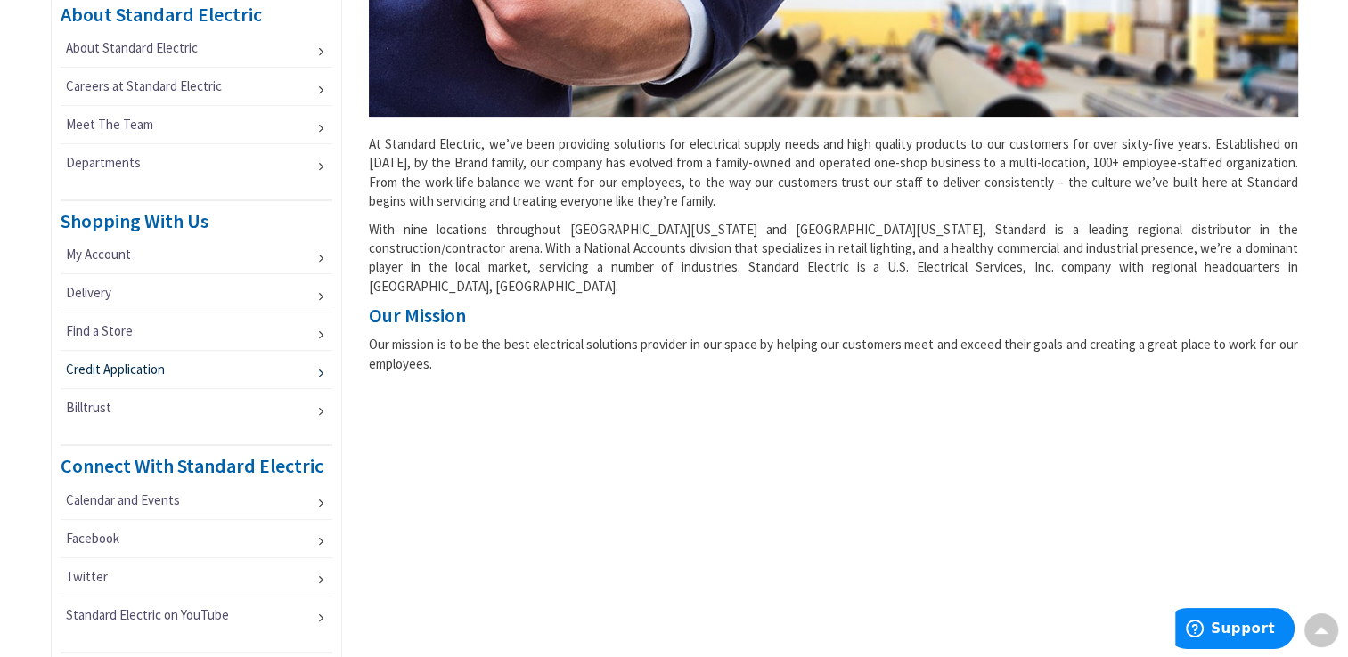
scroll to position [445, 0]
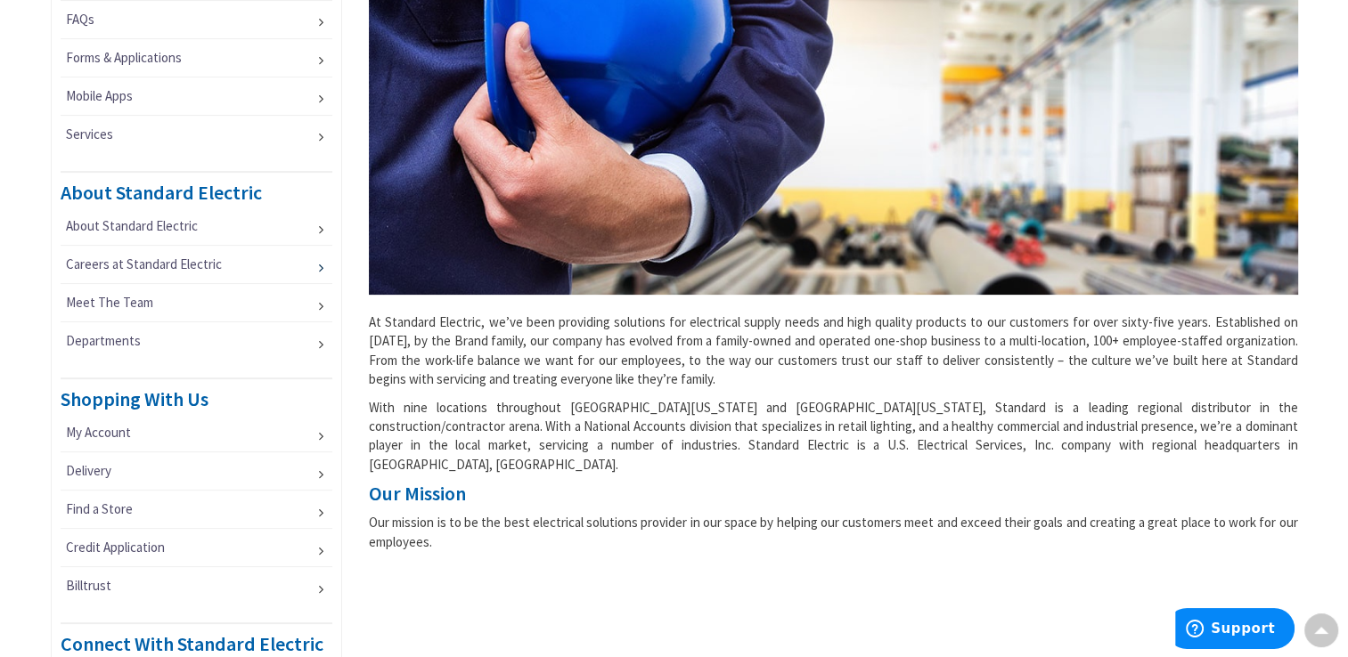
click at [254, 266] on link "Careers at Standard Electric" at bounding box center [197, 264] width 273 height 37
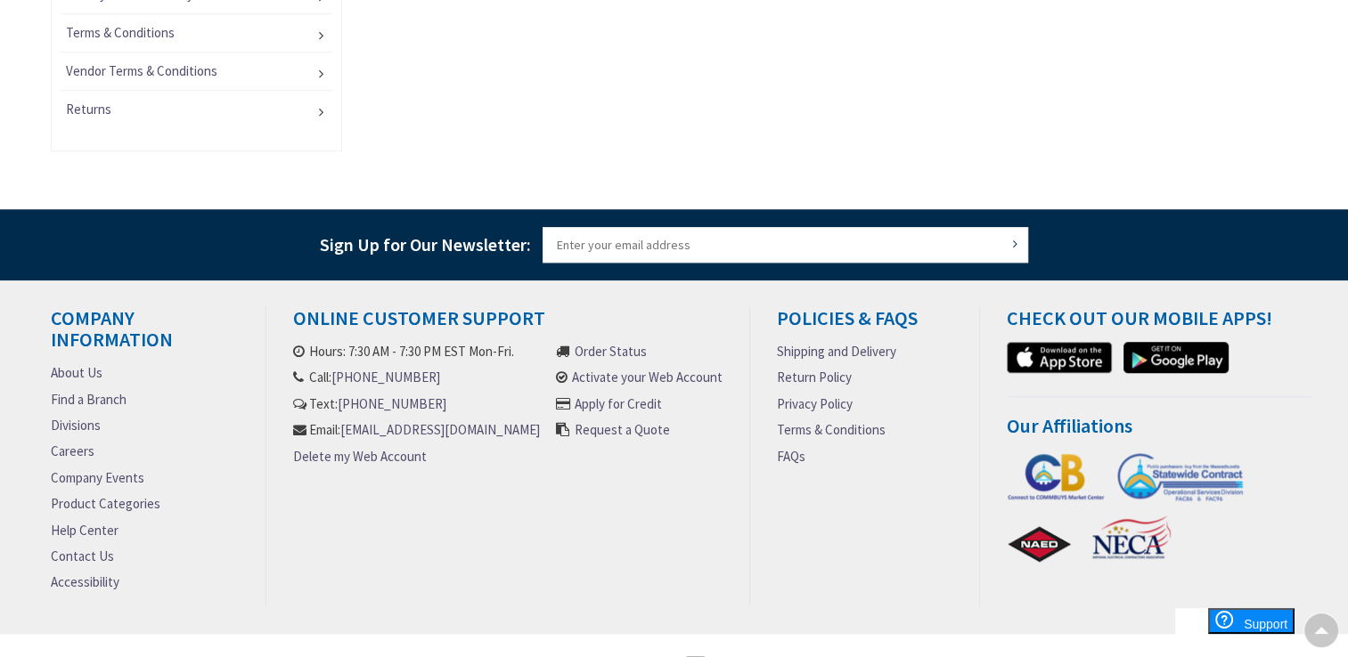
scroll to position [1379, 0]
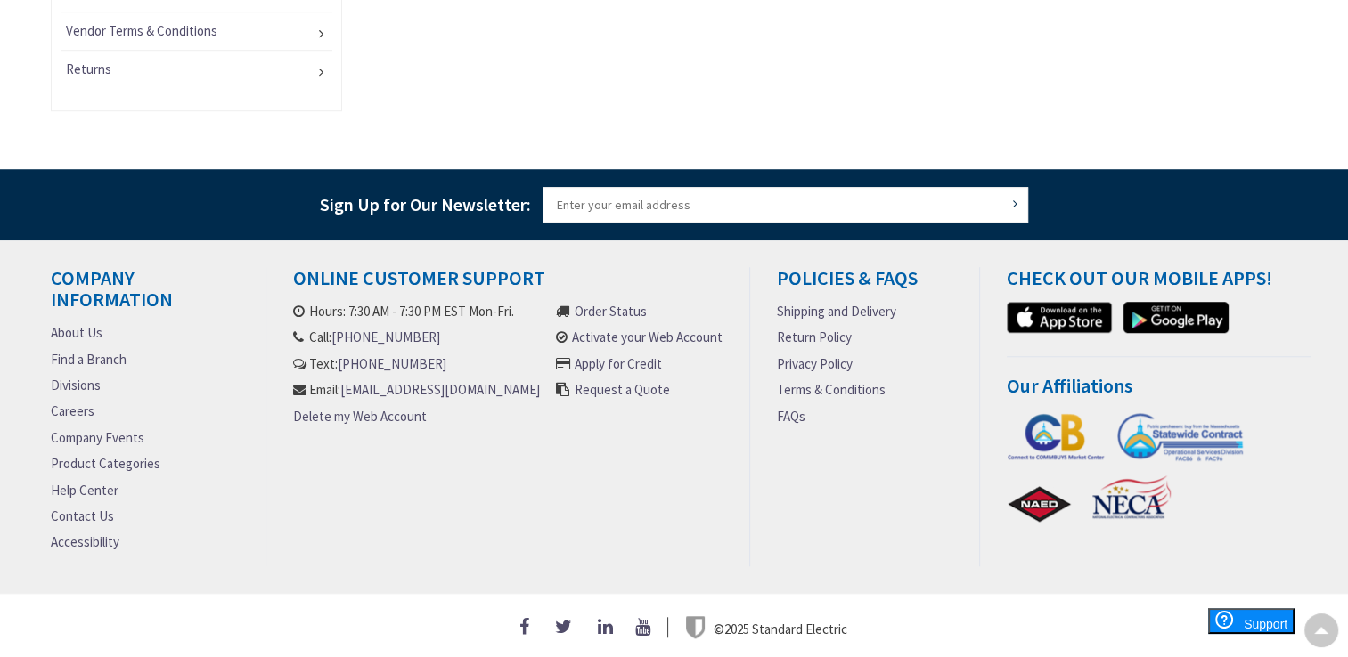
click at [79, 328] on link "About Us" at bounding box center [77, 332] width 52 height 19
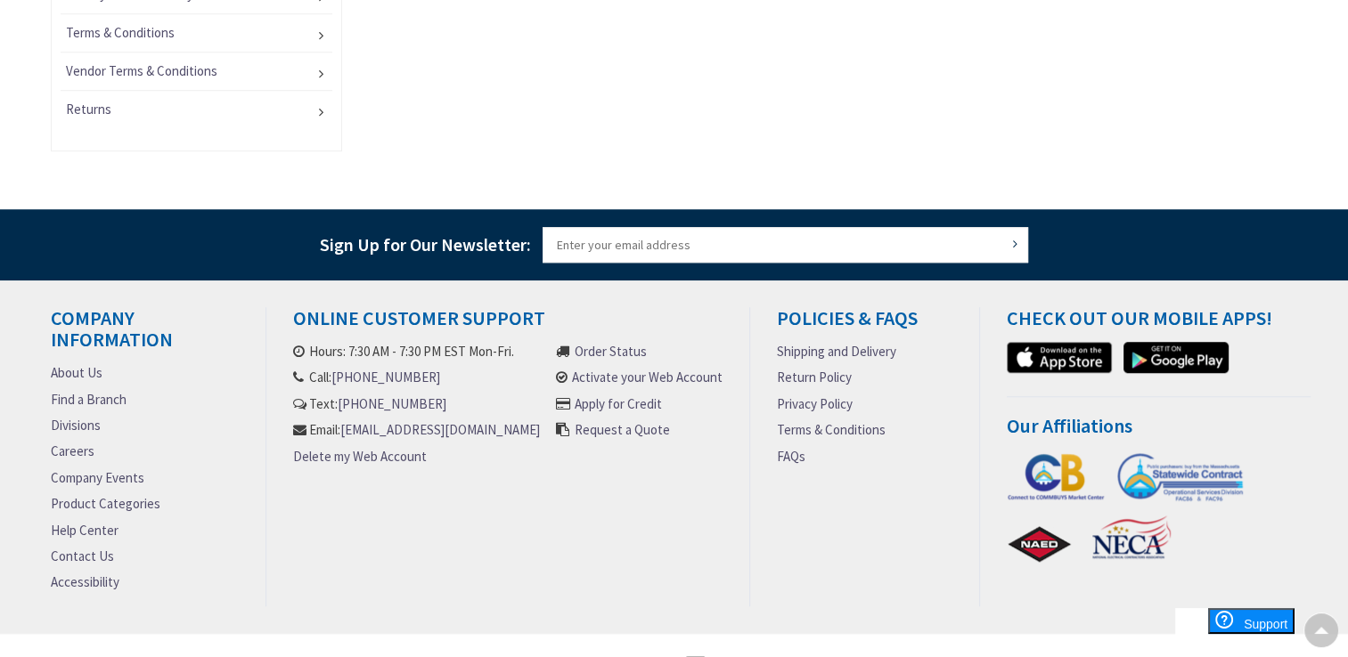
scroll to position [1379, 0]
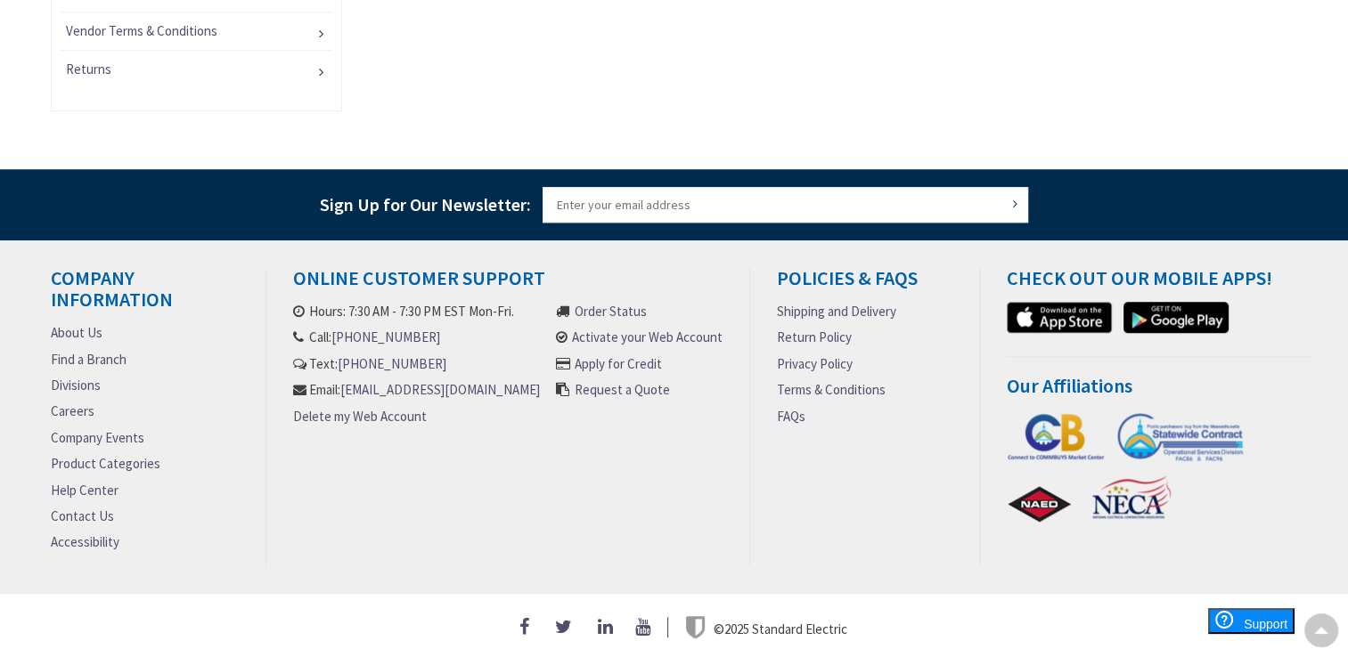
click at [98, 533] on link "Accessibility" at bounding box center [85, 542] width 69 height 19
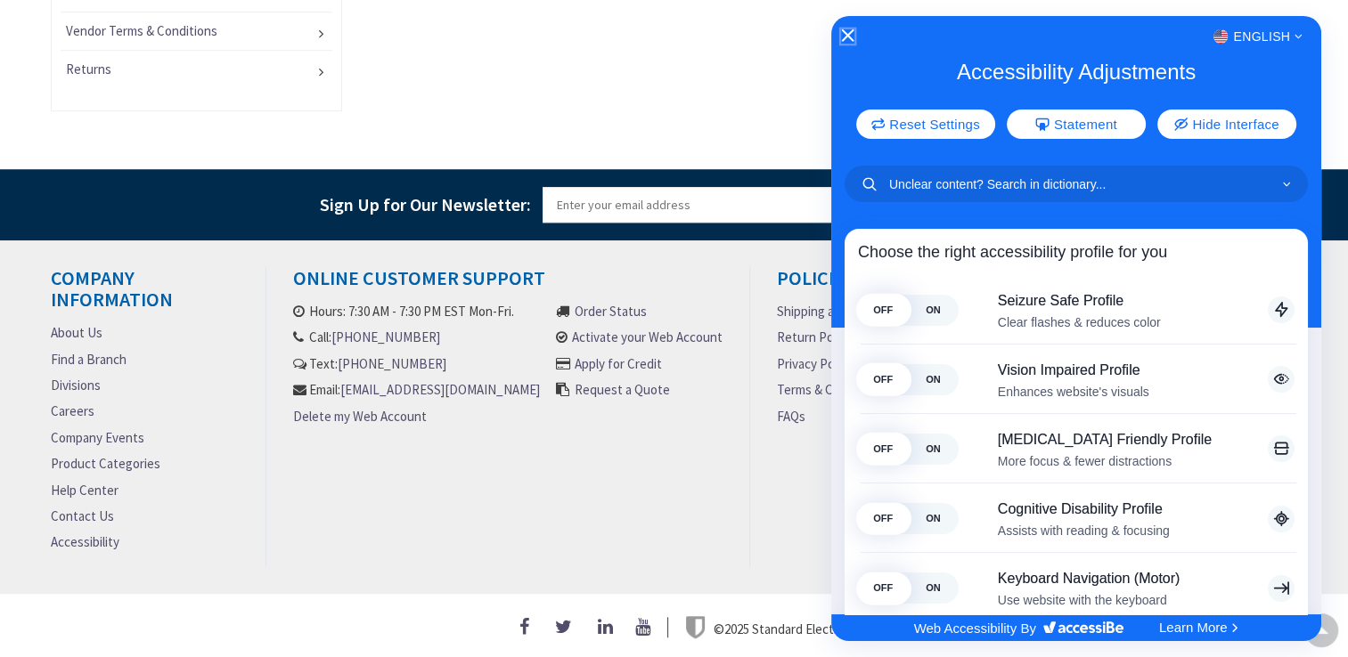
click at [843, 37] on icon "Close Accessibility Interface" at bounding box center [847, 35] width 12 height 12
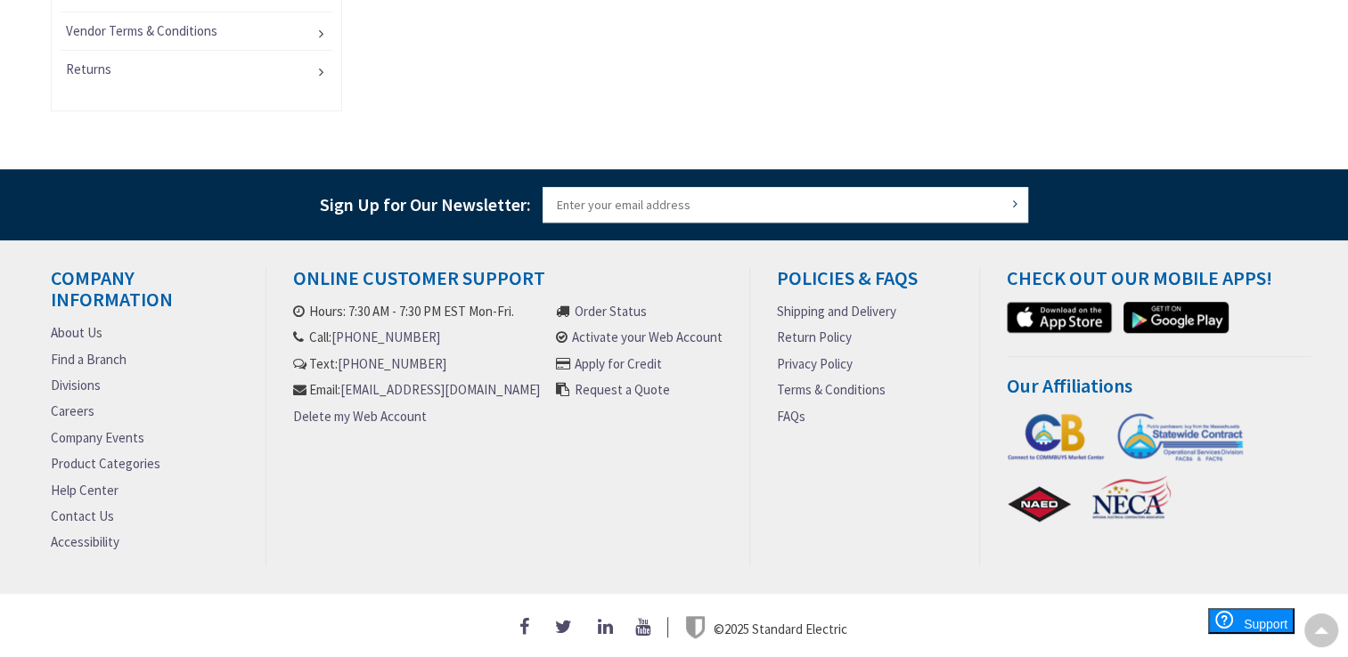
click at [63, 326] on link "About Us" at bounding box center [77, 332] width 52 height 19
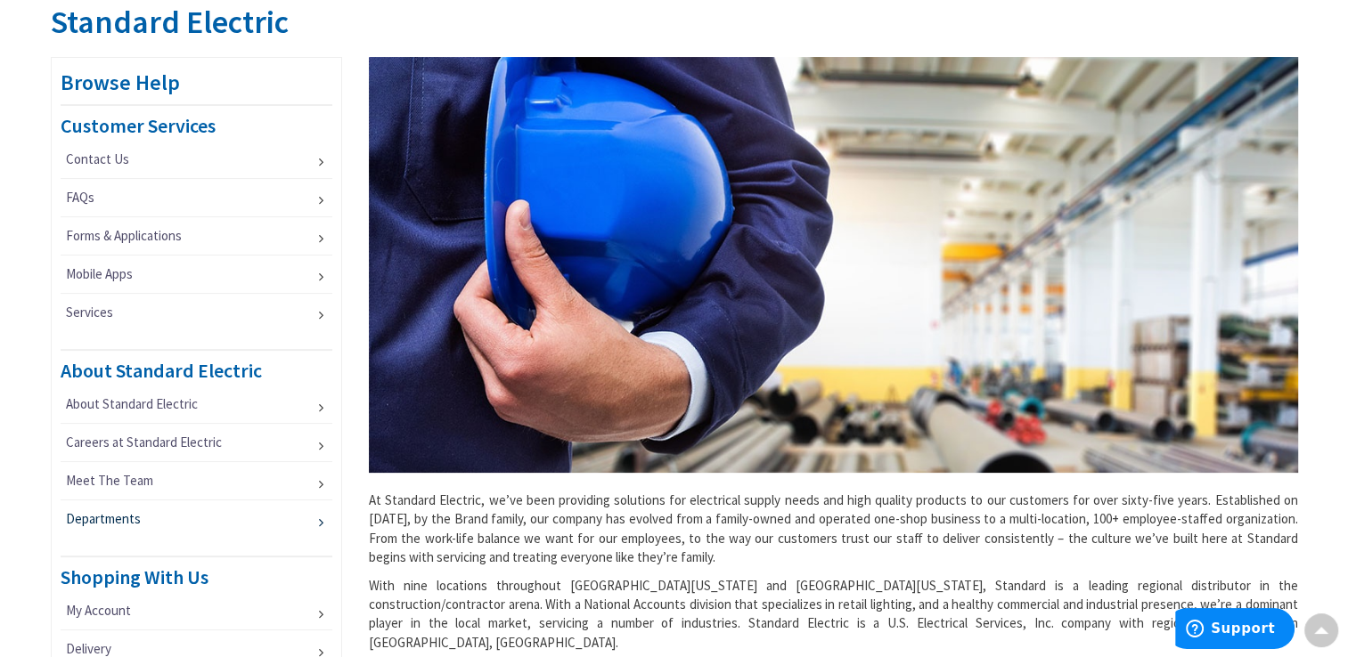
scroll to position [356, 0]
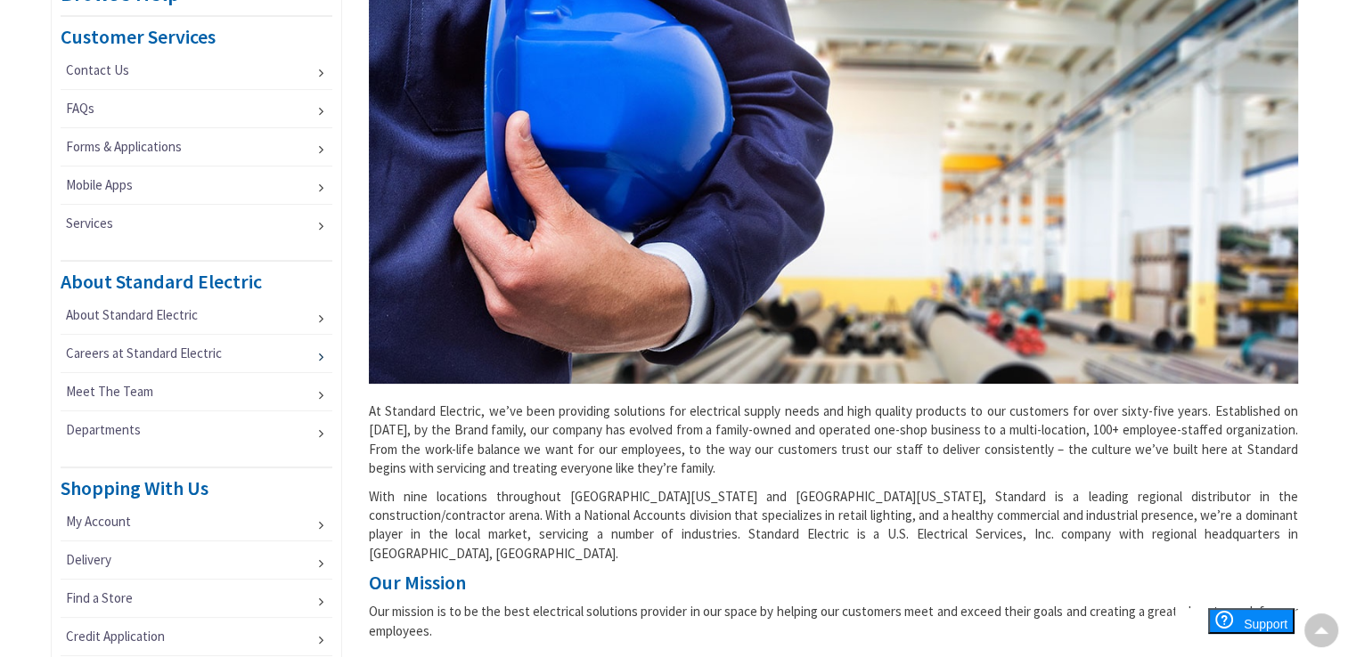
click at [318, 355] on li "Careers at Standard Electric" at bounding box center [197, 354] width 273 height 38
click at [320, 395] on li "Meet The Team" at bounding box center [197, 392] width 273 height 38
click at [317, 391] on link "Meet The Team" at bounding box center [197, 391] width 273 height 37
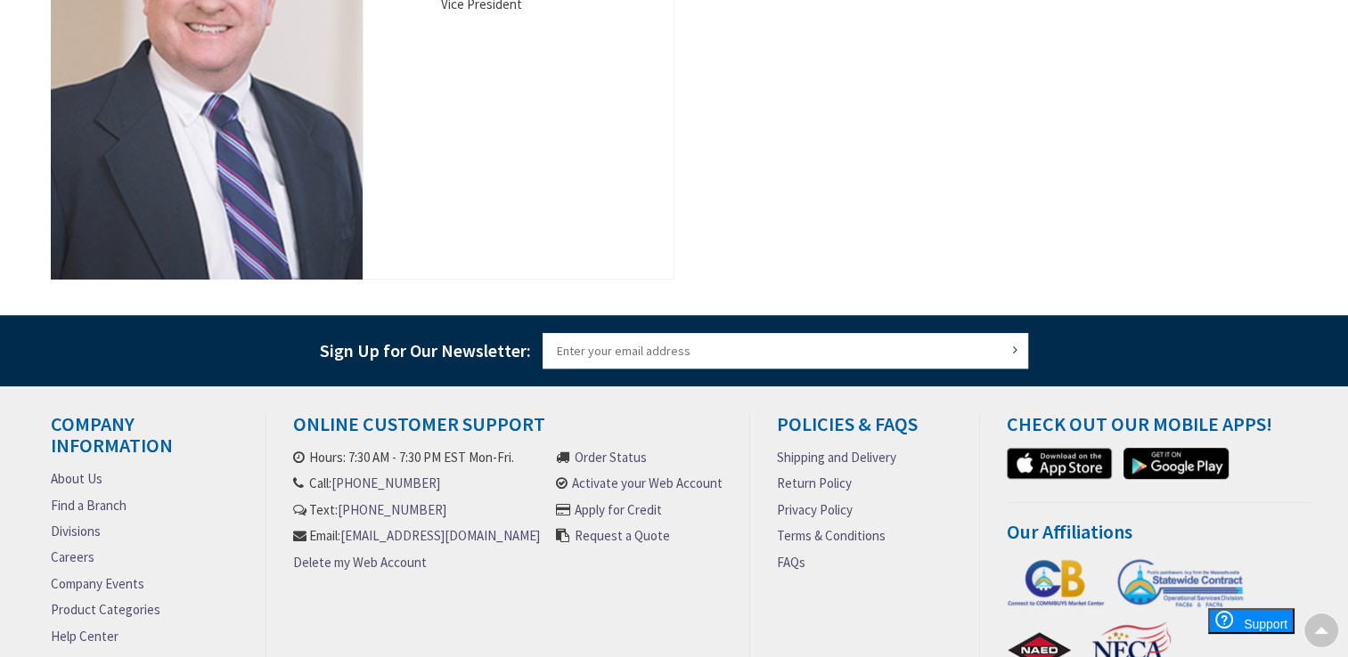
scroll to position [1044, 0]
